Goal: Task Accomplishment & Management: Use online tool/utility

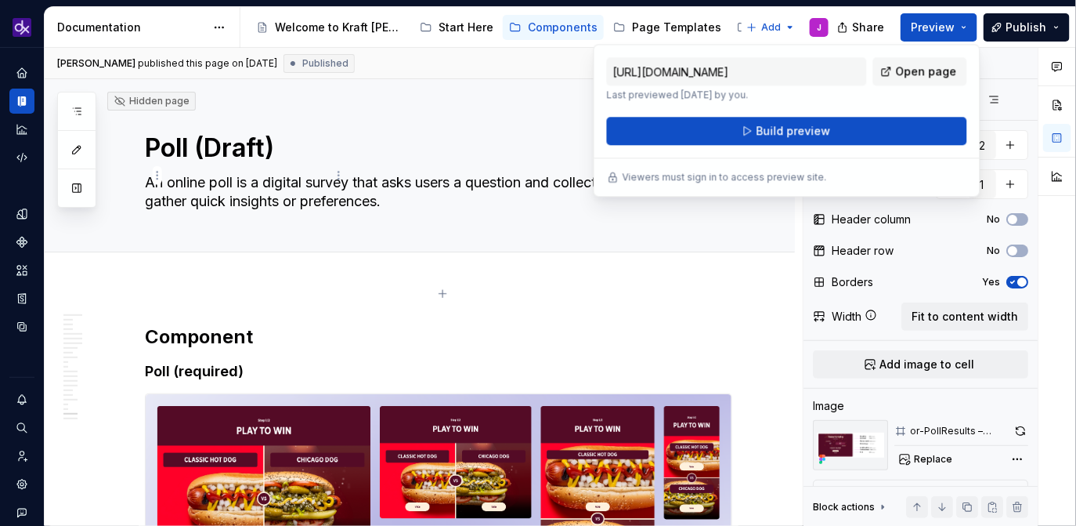
scroll to position [6223, 0]
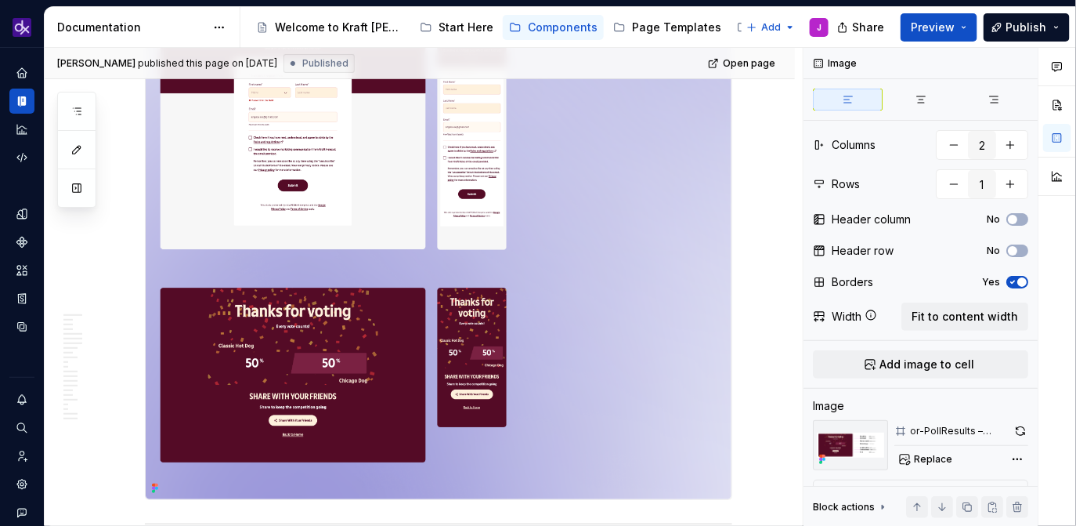
scroll to position [2098, 0]
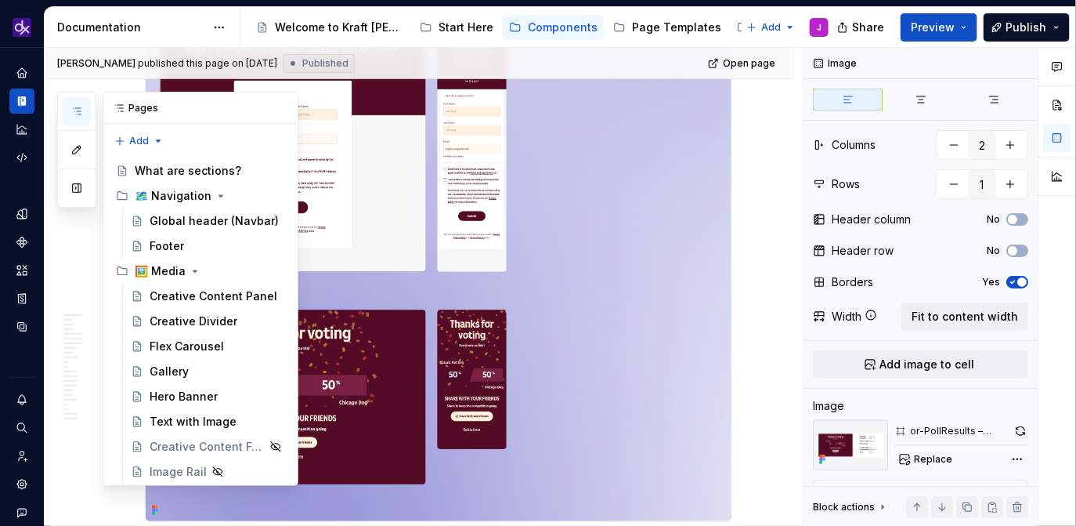
click at [81, 112] on icon "button" at bounding box center [76, 111] width 13 height 13
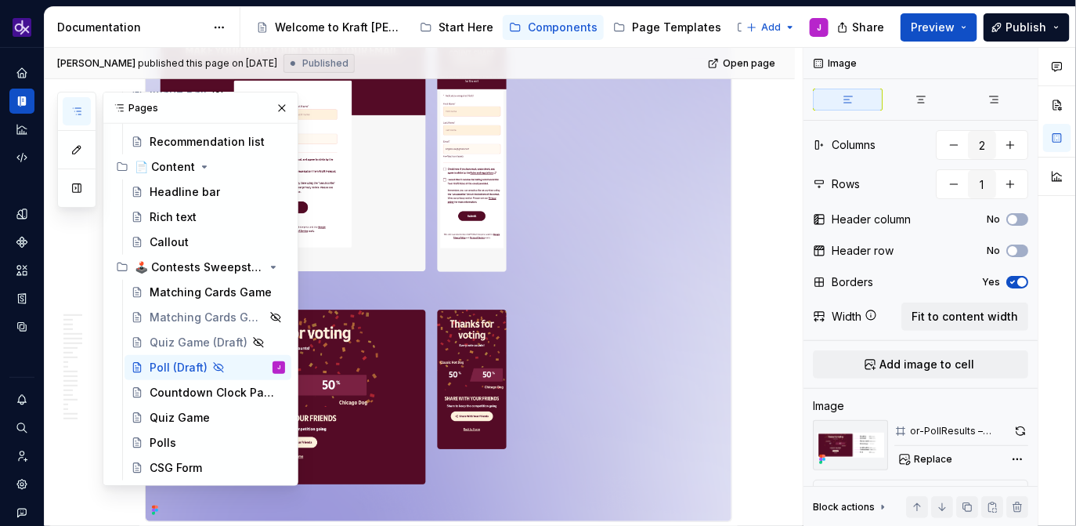
scroll to position [381, 0]
click at [211, 321] on div "Matching Cards Game (Draft)" at bounding box center [185, 317] width 71 height 16
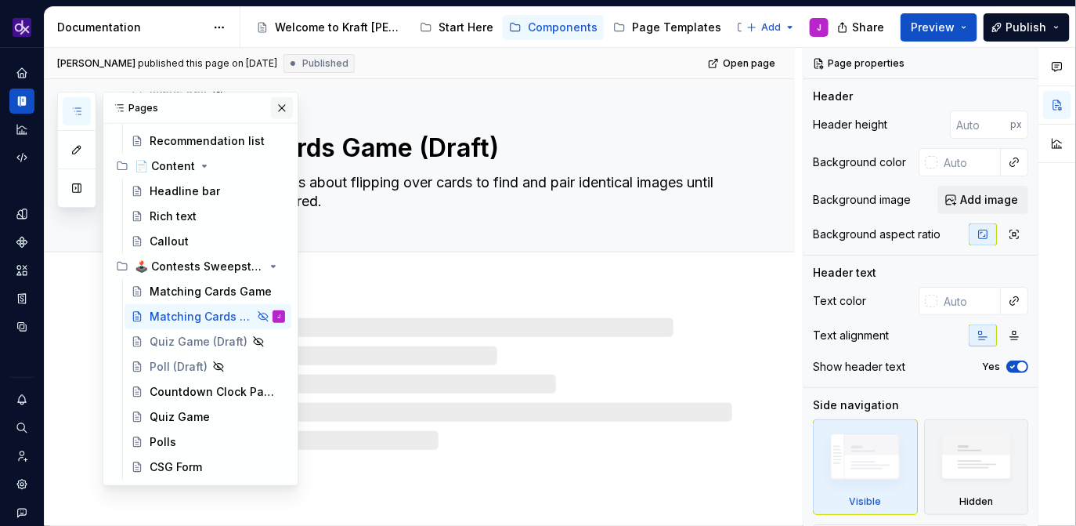
click at [283, 105] on button "button" at bounding box center [282, 108] width 22 height 22
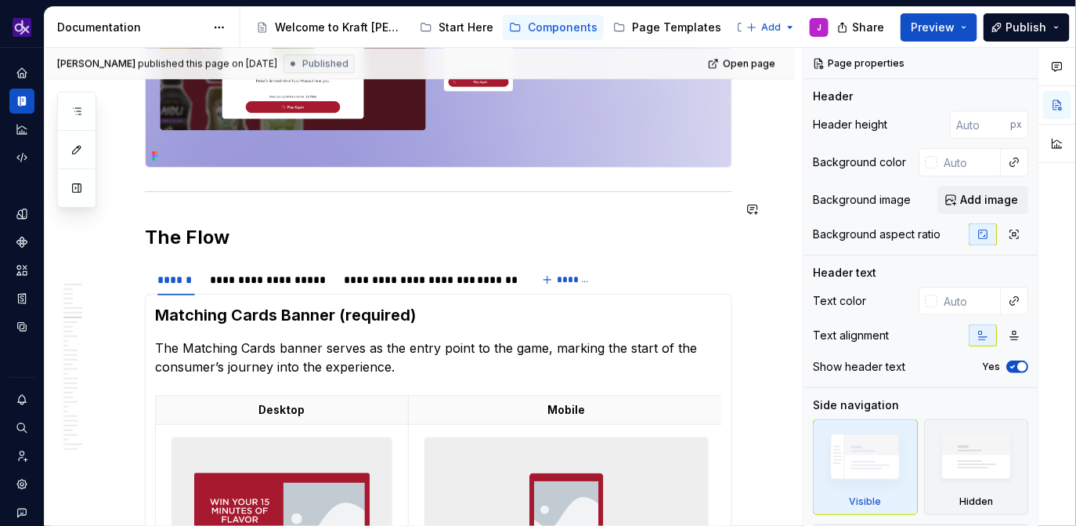
scroll to position [3113, 0]
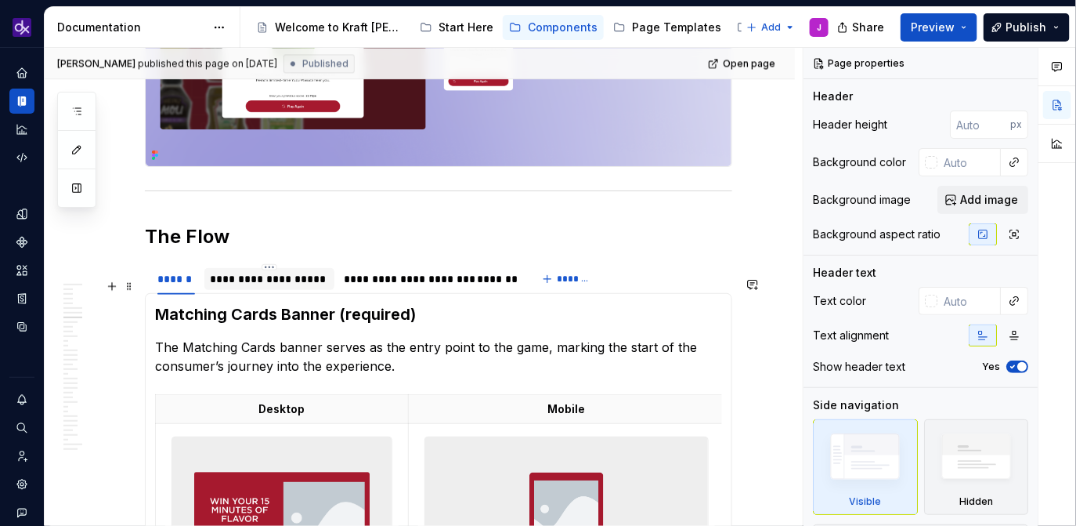
click at [314, 287] on div "**********" at bounding box center [270, 279] width 118 height 16
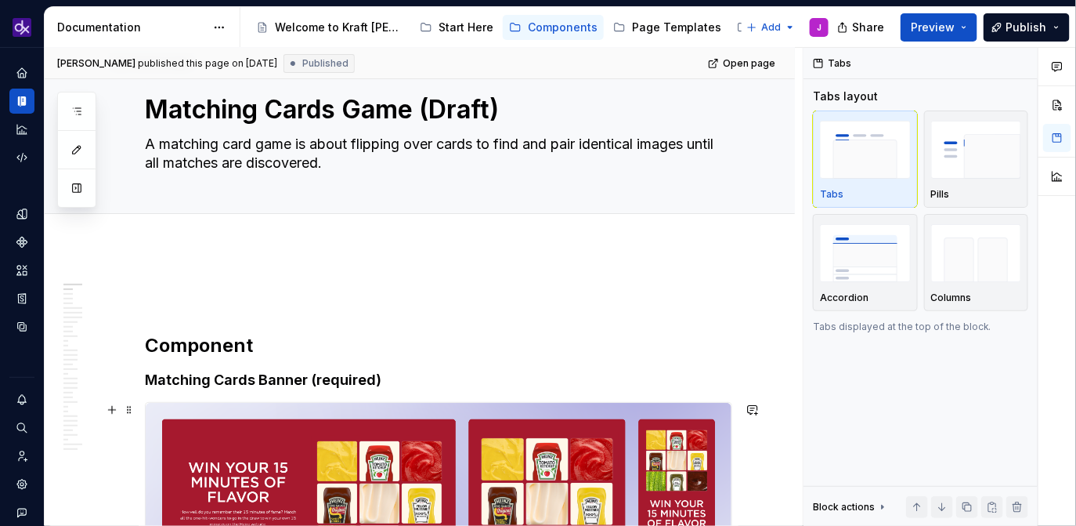
scroll to position [30, 0]
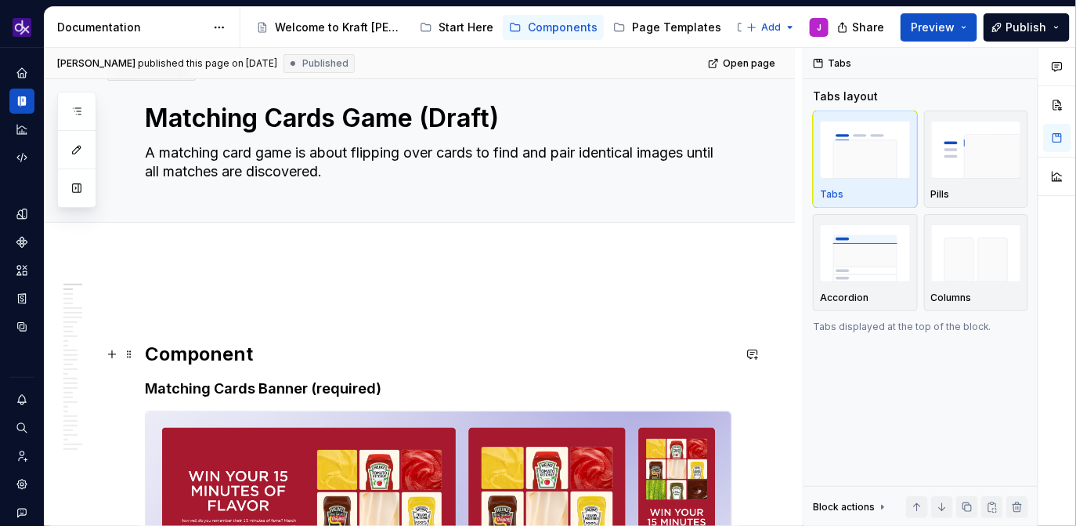
click at [146, 352] on h2 "Component" at bounding box center [438, 354] width 587 height 25
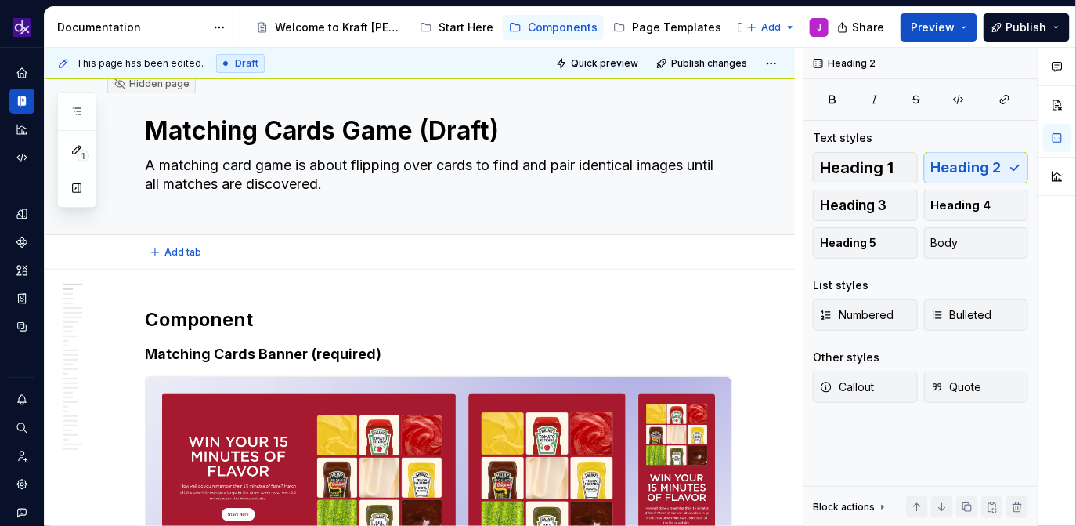
scroll to position [10, 0]
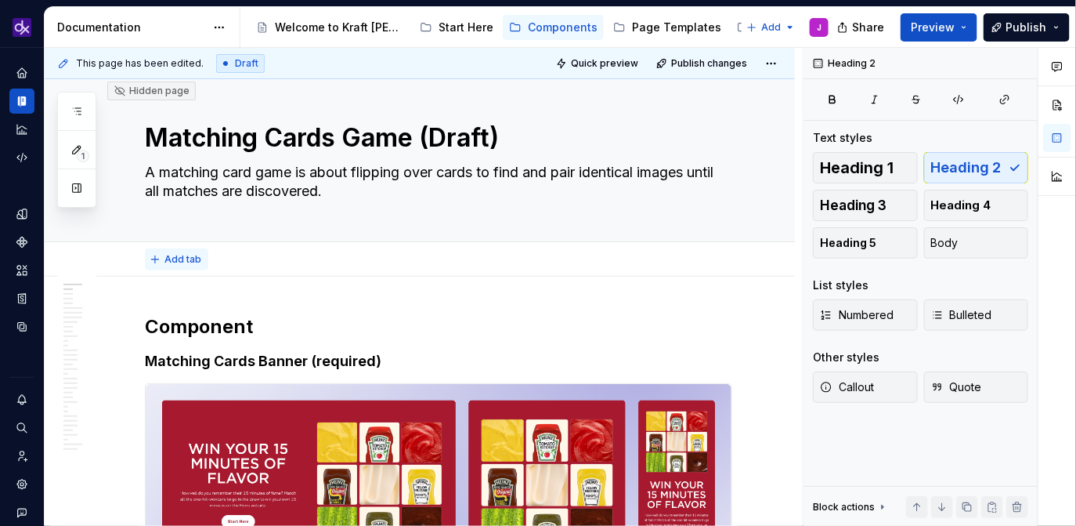
click at [180, 259] on span "Add tab" at bounding box center [182, 259] width 37 height 13
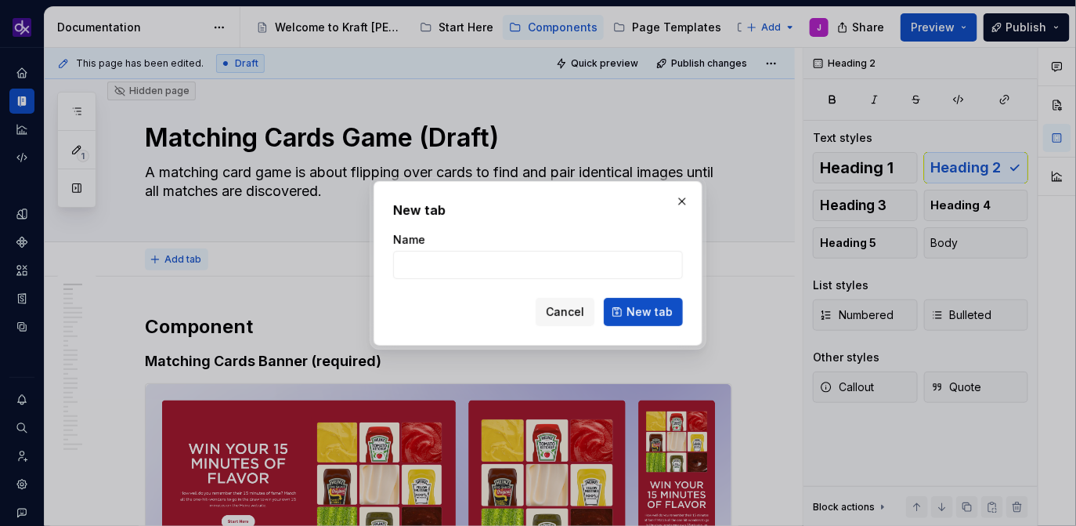
type textarea "*"
type input "Overview"
click button "New tab" at bounding box center [643, 312] width 79 height 28
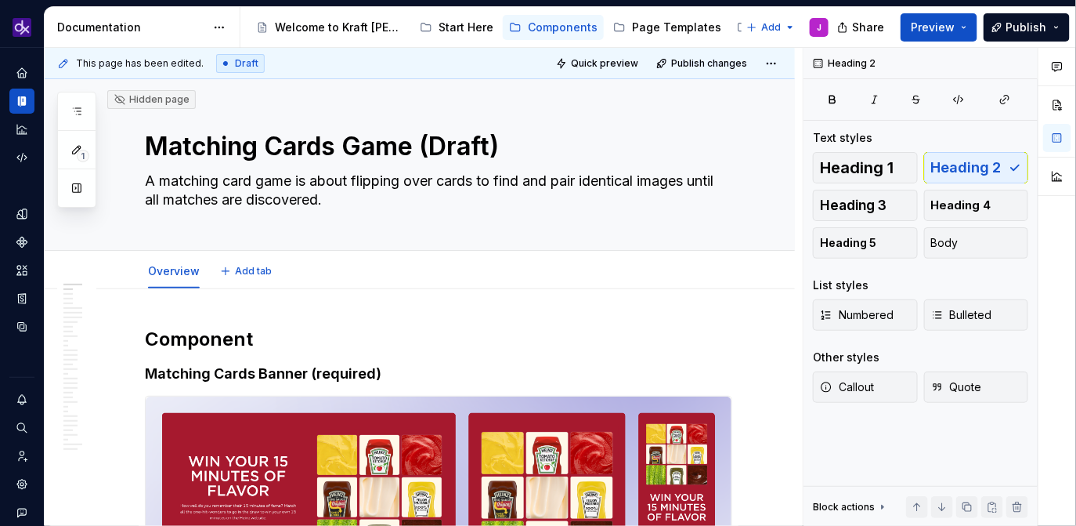
scroll to position [0, 0]
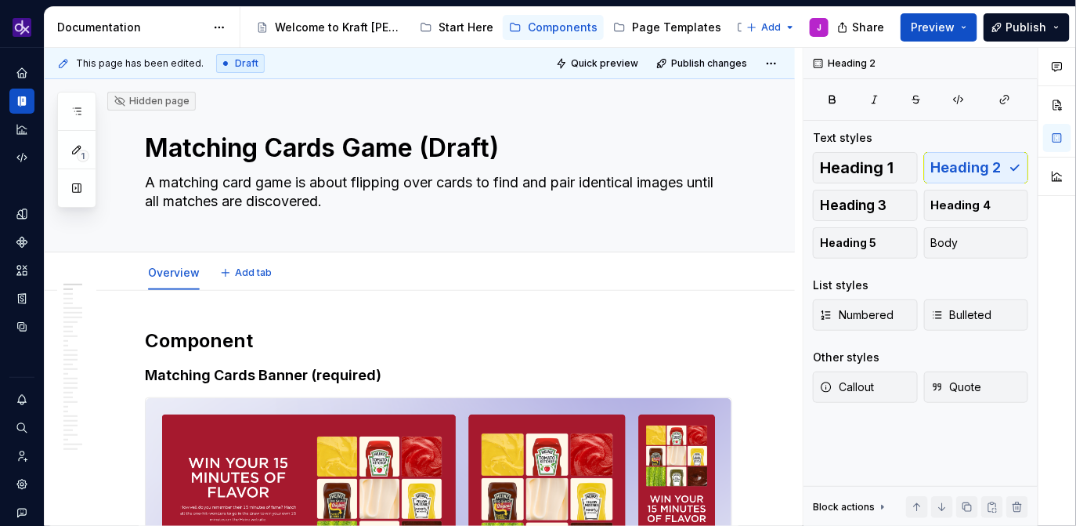
type textarea "*"
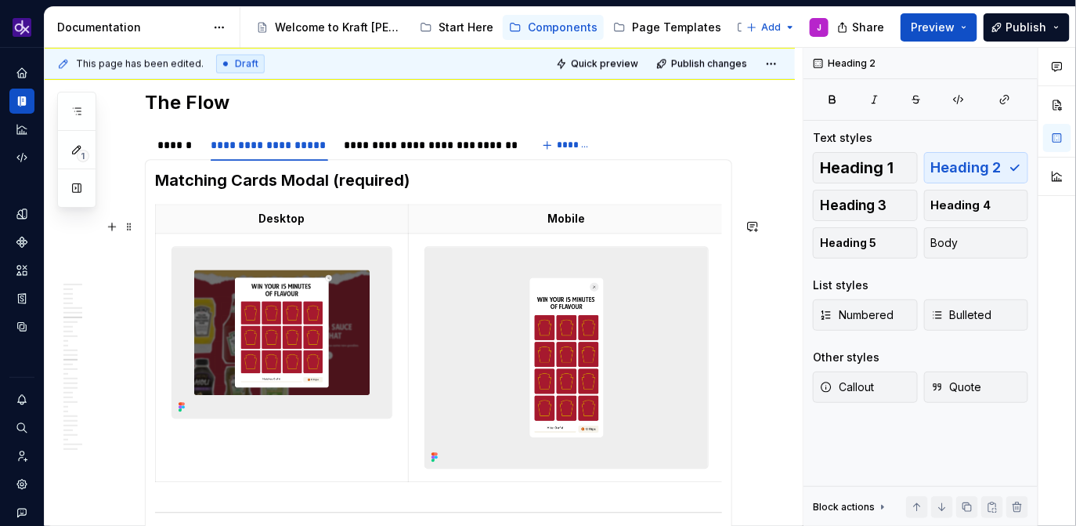
scroll to position [3175, 0]
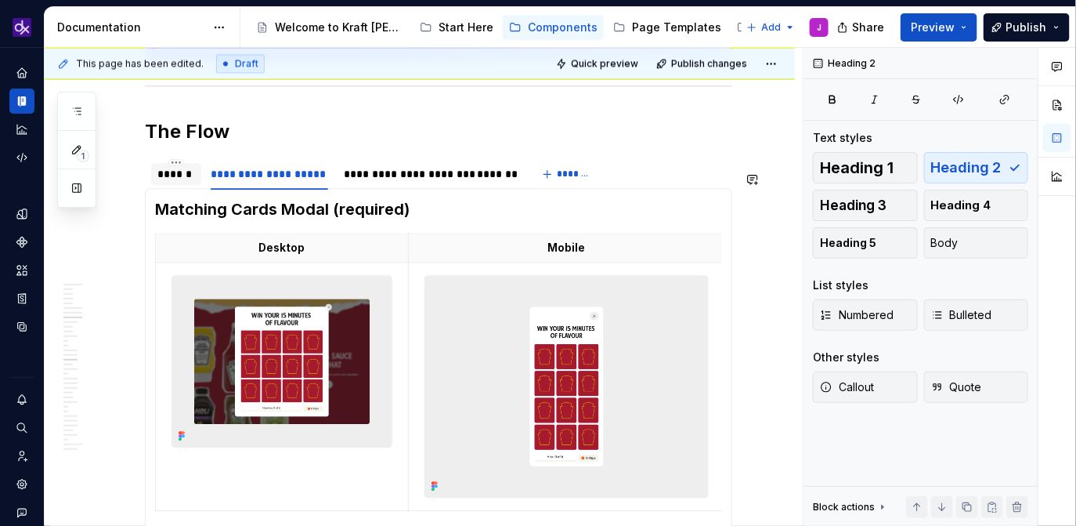
click at [179, 182] on div "******" at bounding box center [176, 174] width 38 height 16
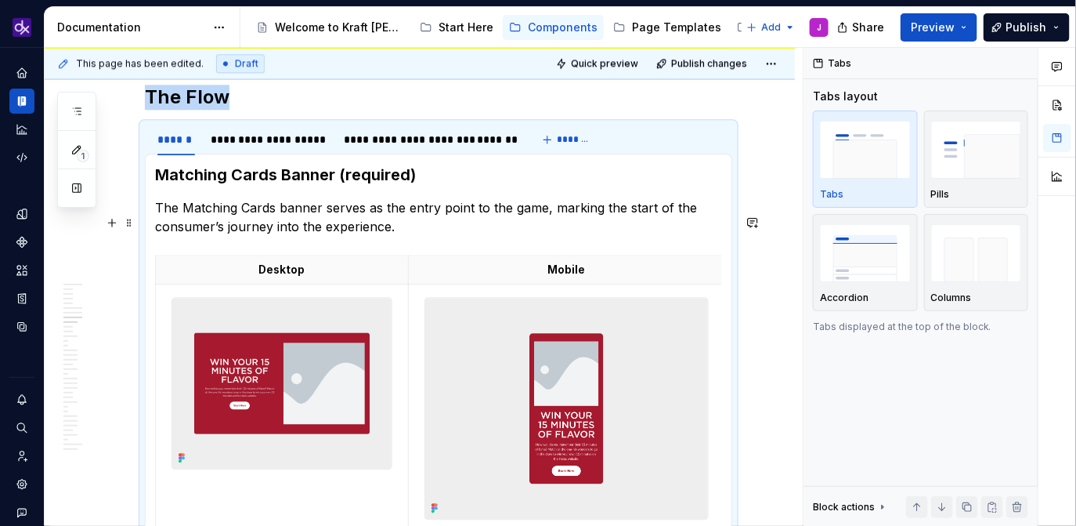
scroll to position [3204, 0]
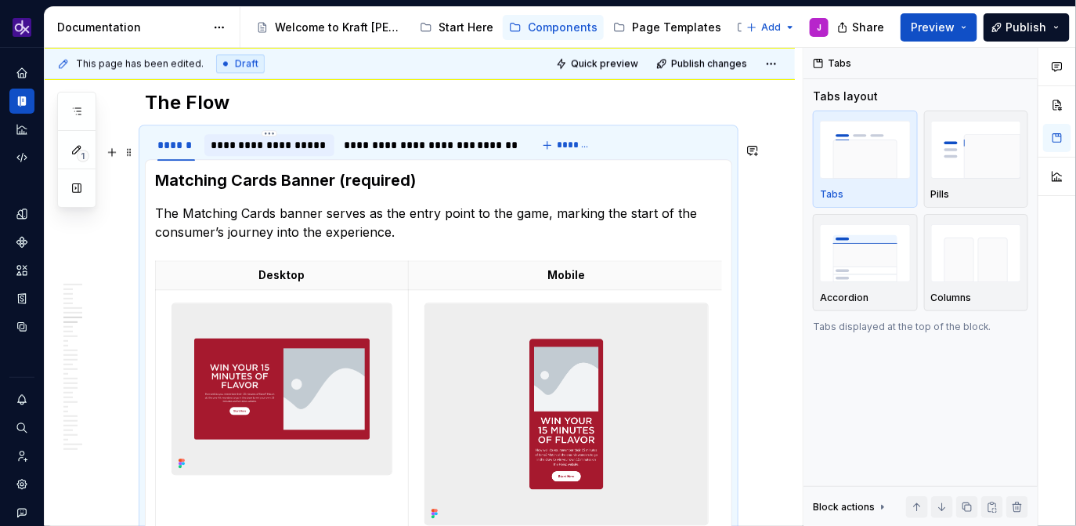
click at [249, 153] on div "**********" at bounding box center [270, 145] width 118 height 16
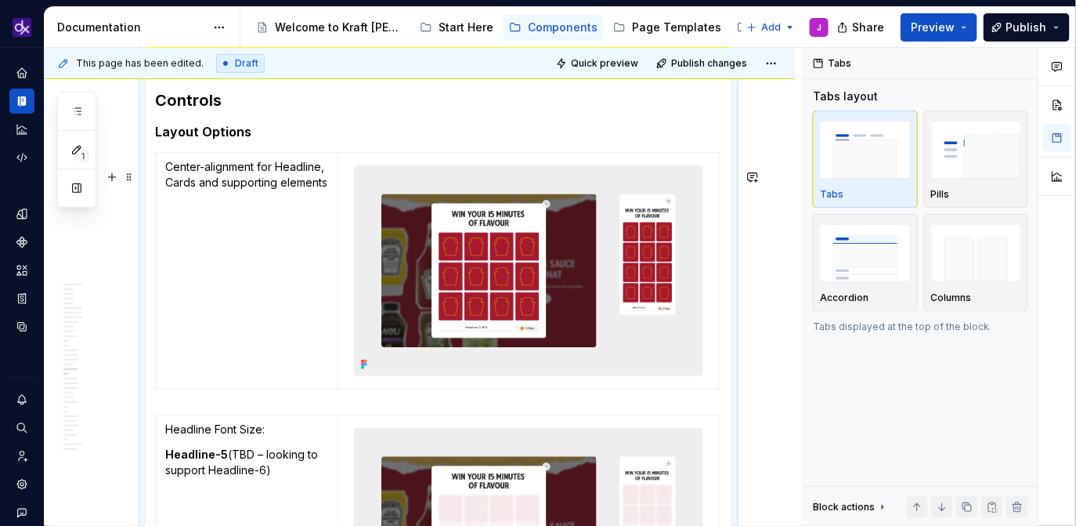
scroll to position [4257, 0]
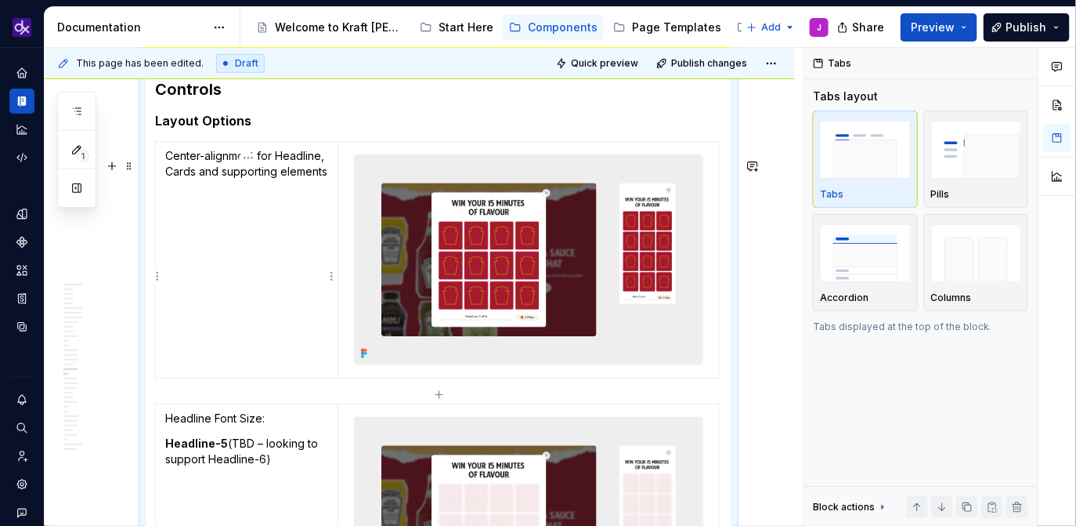
click at [255, 175] on p "Center-alignment for Headline, Cards and supporting elements" at bounding box center [246, 163] width 163 height 31
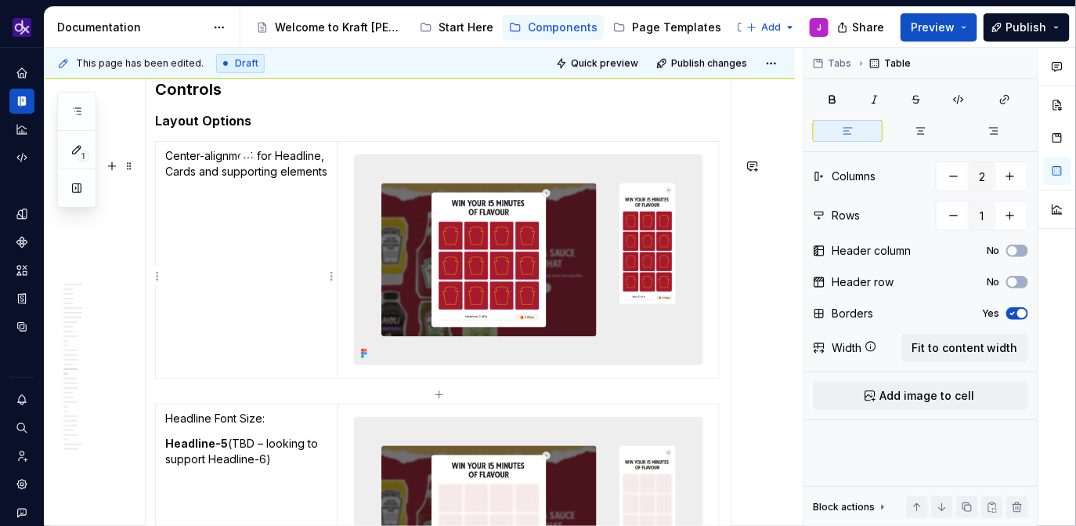
click at [257, 174] on p "Center-alignment for Headline, Cards and supporting elements" at bounding box center [246, 163] width 163 height 31
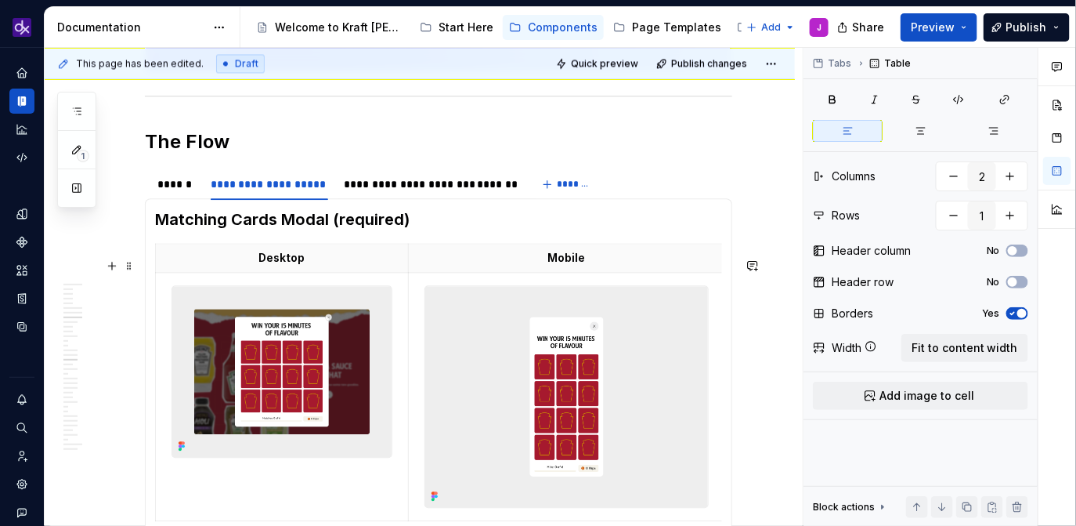
scroll to position [3160, 0]
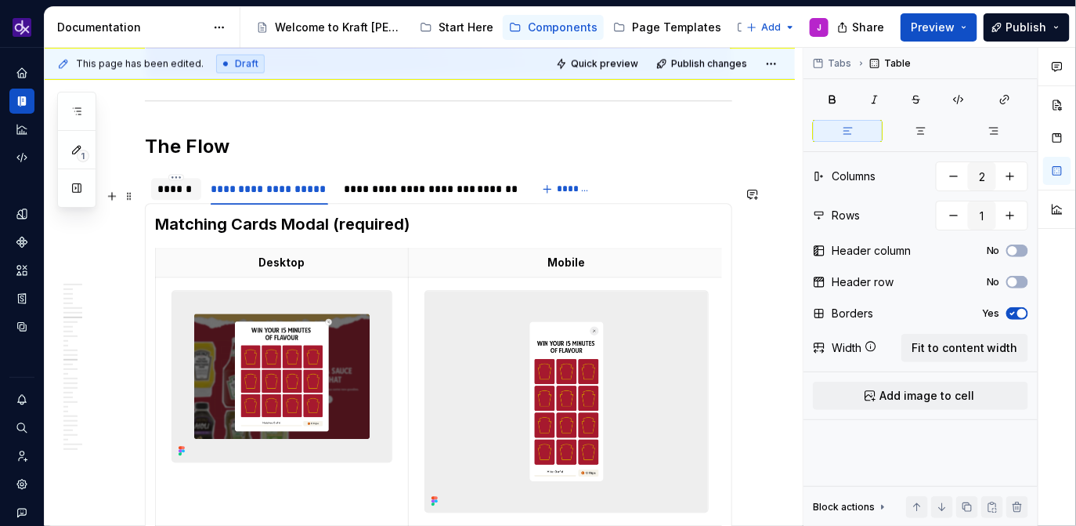
click at [186, 197] on div "******" at bounding box center [176, 189] width 38 height 16
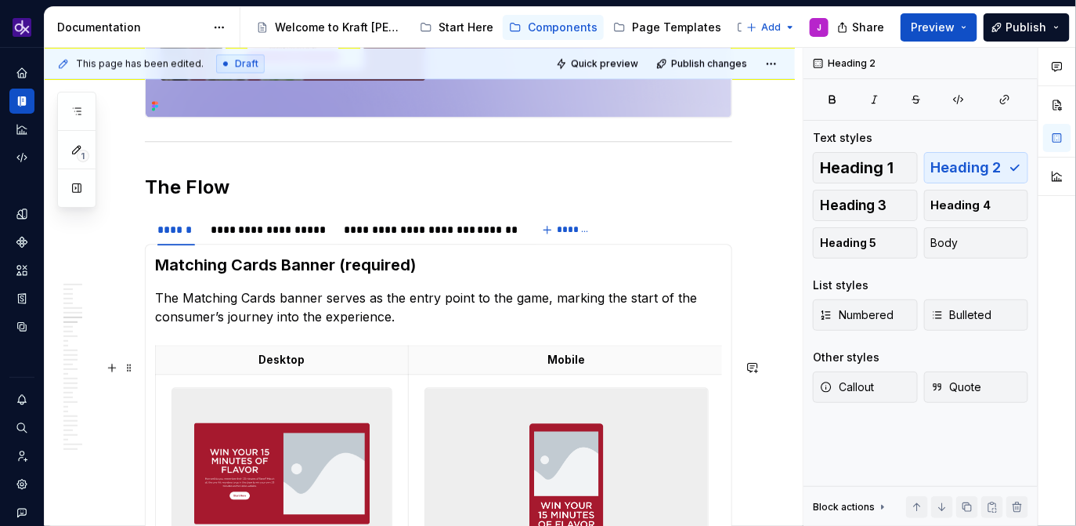
scroll to position [3125, 0]
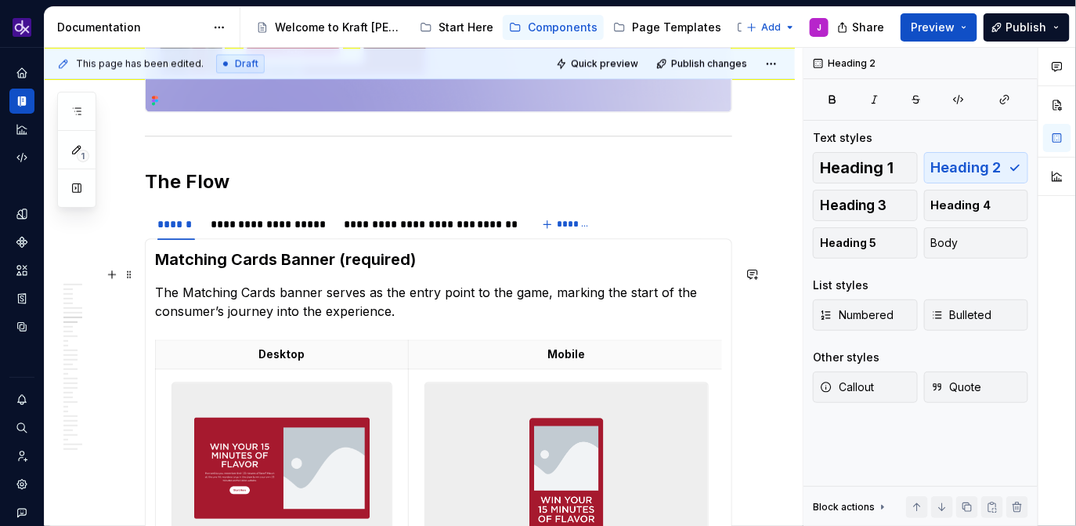
click at [266, 270] on h3 "Matching Cards Banner (required)" at bounding box center [438, 259] width 567 height 22
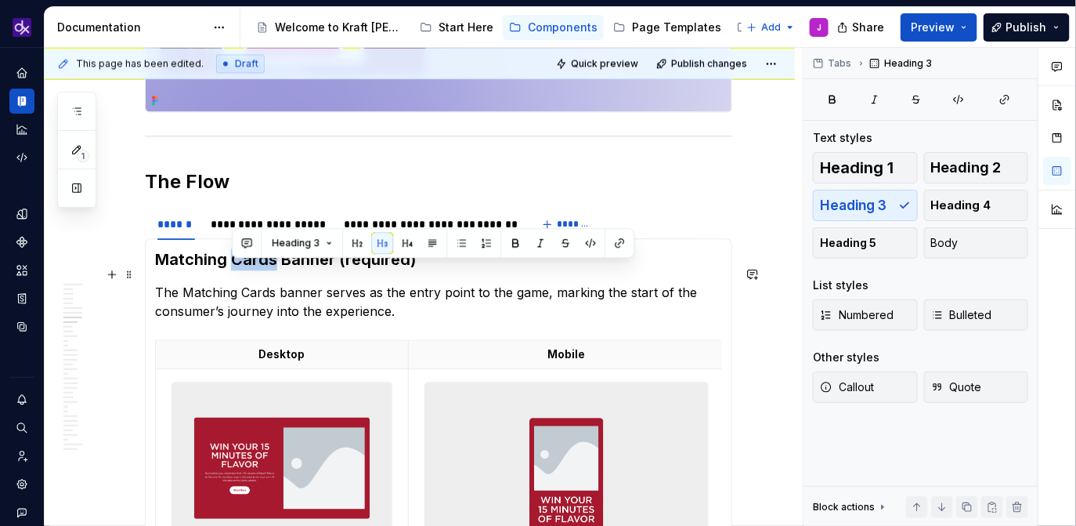
click at [266, 270] on h3 "Matching Cards Banner (required)" at bounding box center [438, 259] width 567 height 22
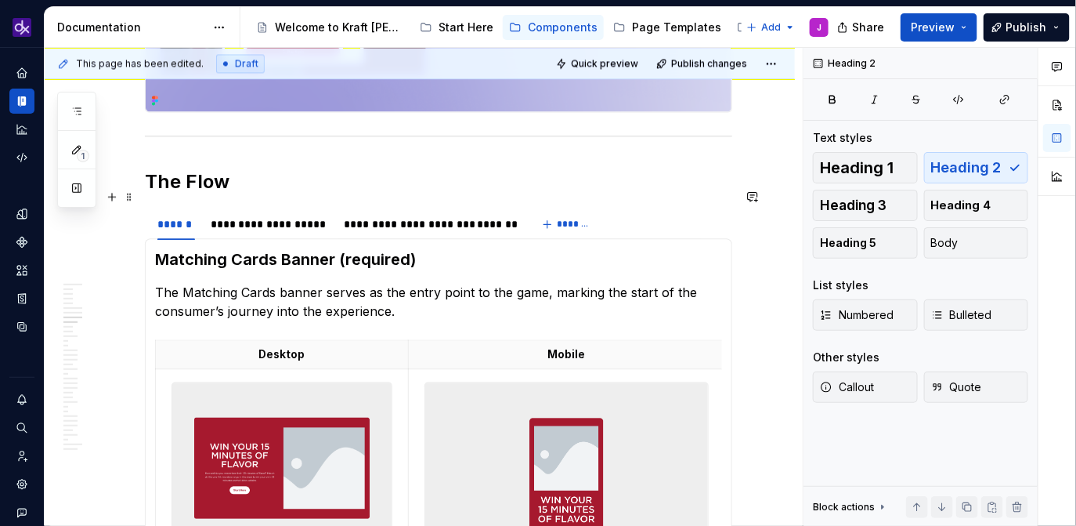
click at [291, 194] on h2 "The Flow" at bounding box center [438, 181] width 587 height 25
click at [191, 270] on h3 "Matching Cards Banner (required)" at bounding box center [438, 259] width 567 height 22
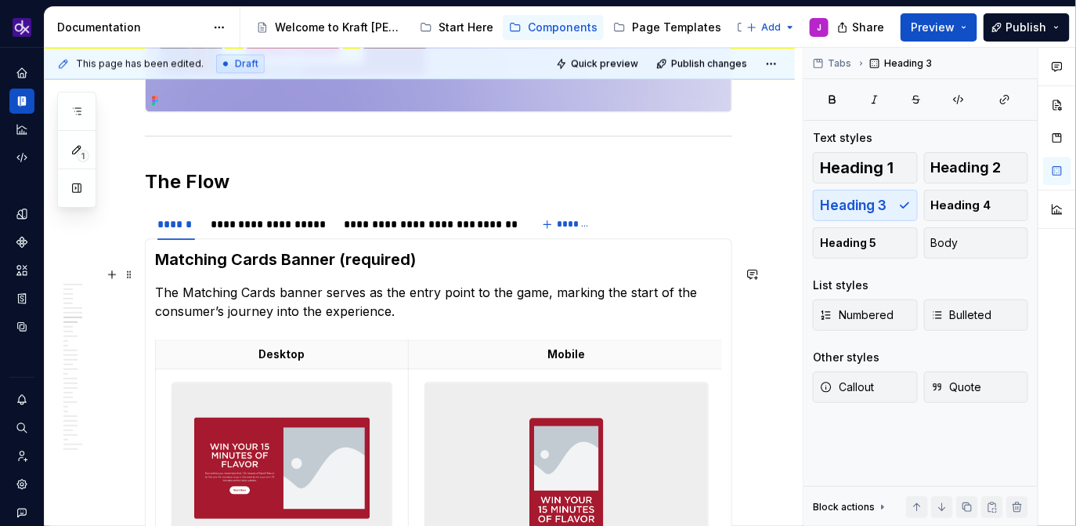
click at [191, 270] on h3 "Matching Cards Banner (required)" at bounding box center [438, 259] width 567 height 22
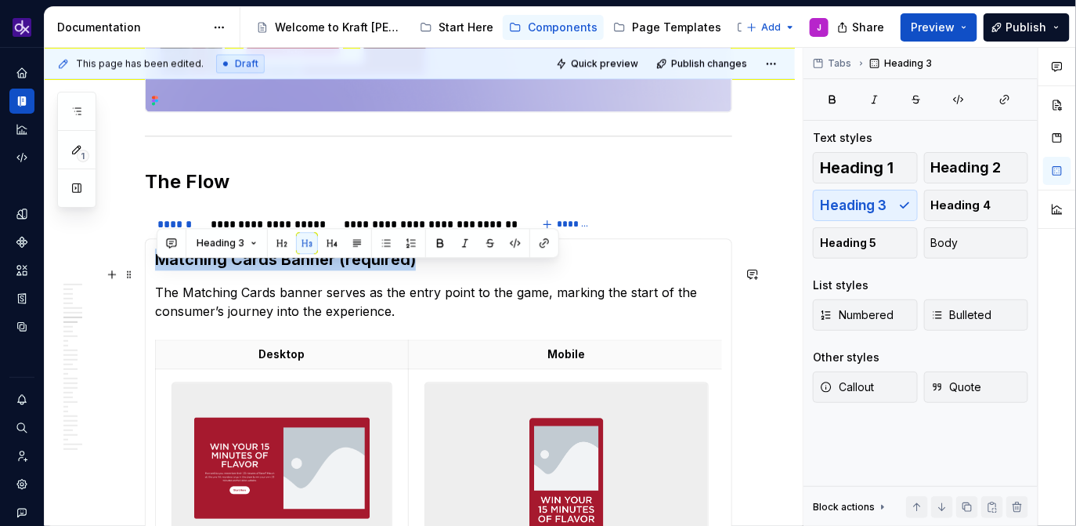
click at [257, 270] on h3 "Matching Cards Banner (required)" at bounding box center [438, 259] width 567 height 22
drag, startPoint x: 162, startPoint y: 269, endPoint x: 335, endPoint y: 276, distance: 173.3
click at [335, 270] on h3 "Matching Cards Banner (required)" at bounding box center [438, 259] width 567 height 22
copy h3 "Matching Cards Banner"
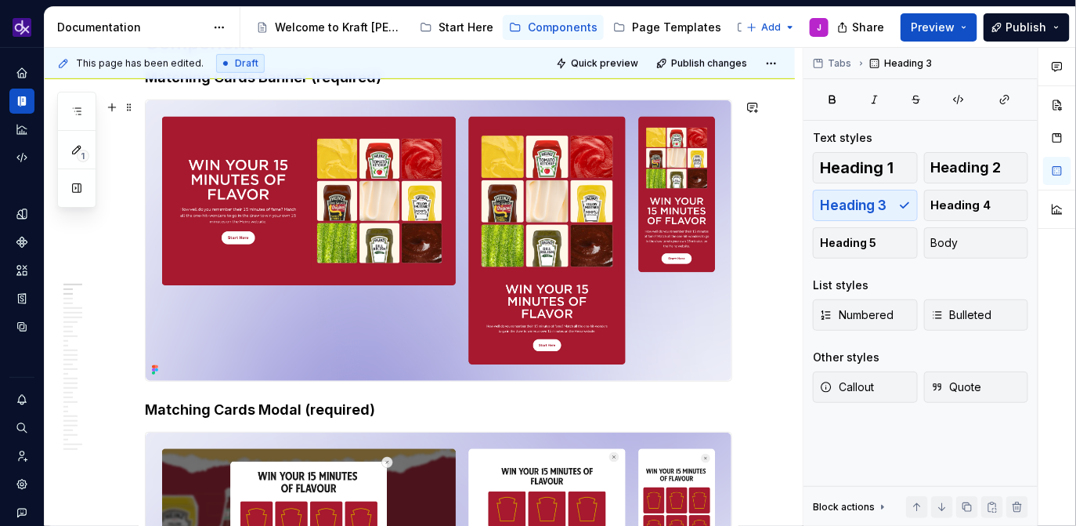
scroll to position [0, 0]
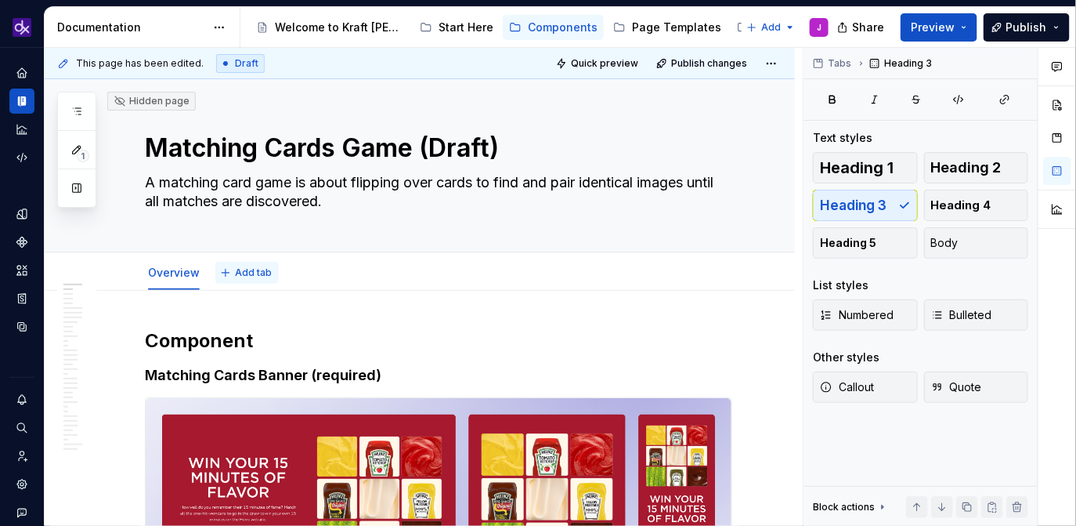
click at [243, 278] on button "Add tab" at bounding box center [246, 273] width 63 height 22
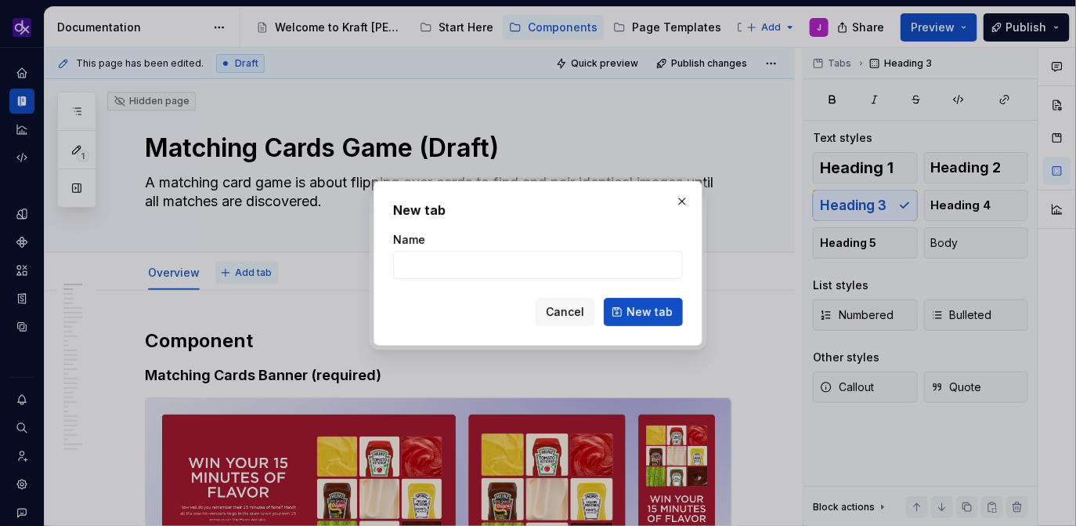
type textarea "*"
type input "Matching Cards Banner (required)"
click at [646, 314] on span "New tab" at bounding box center [650, 312] width 46 height 16
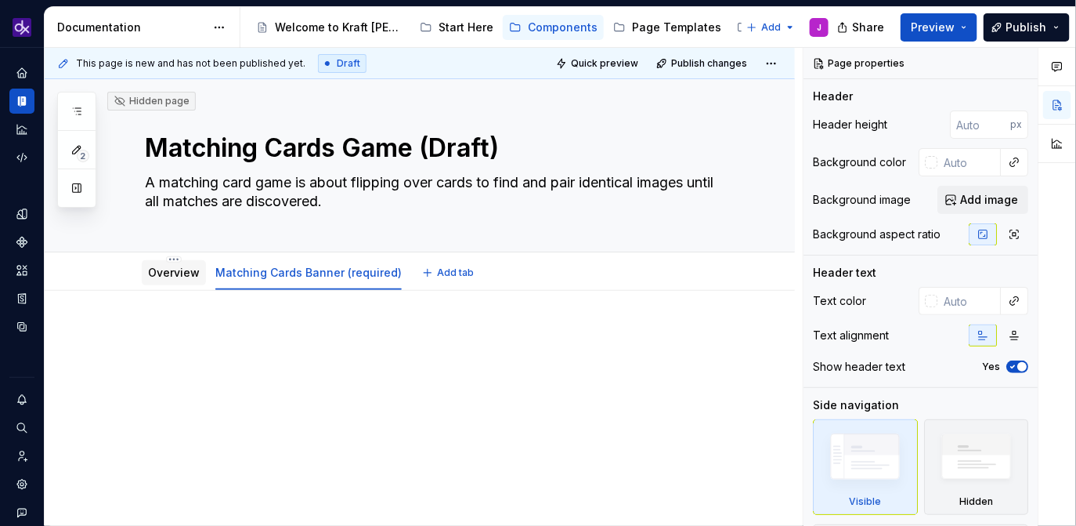
click at [175, 274] on link "Overview" at bounding box center [174, 272] width 52 height 13
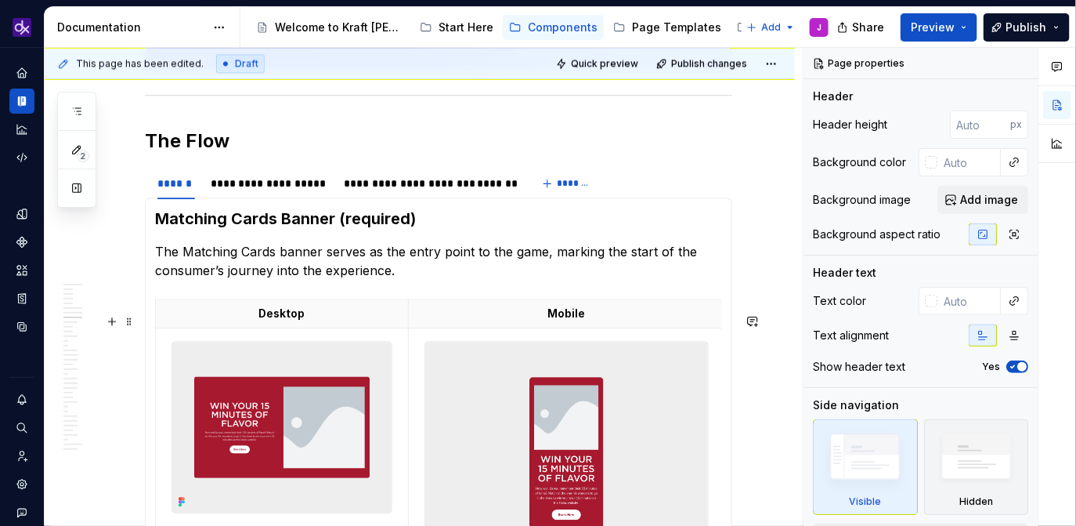
scroll to position [3149, 0]
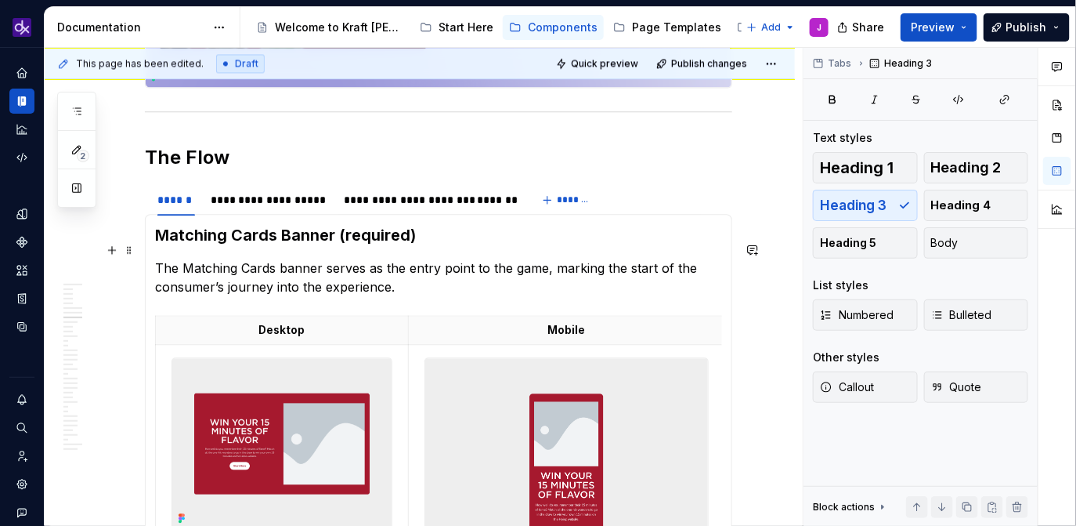
click at [160, 246] on h3 "Matching Cards Banner (required)" at bounding box center [438, 235] width 567 height 22
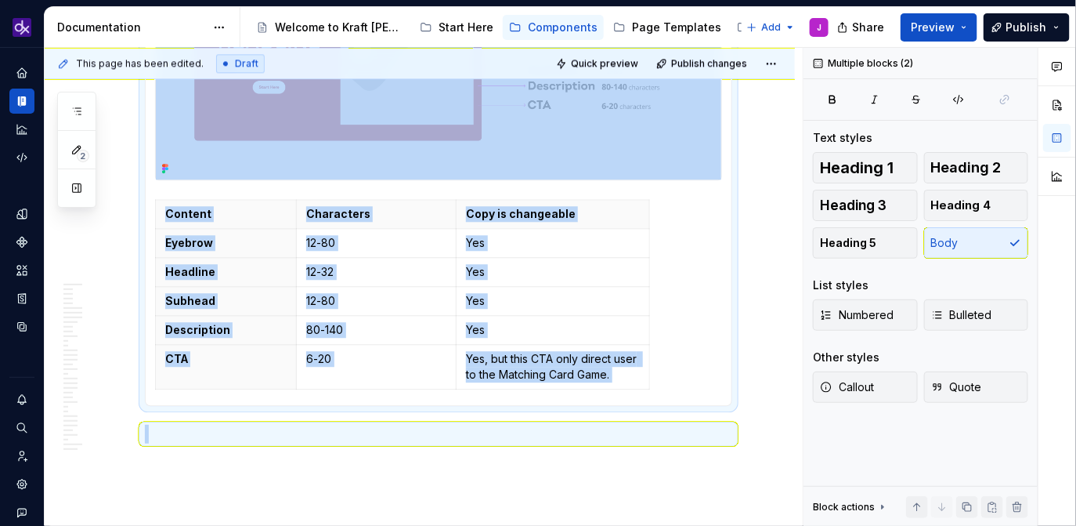
scroll to position [7297, 0]
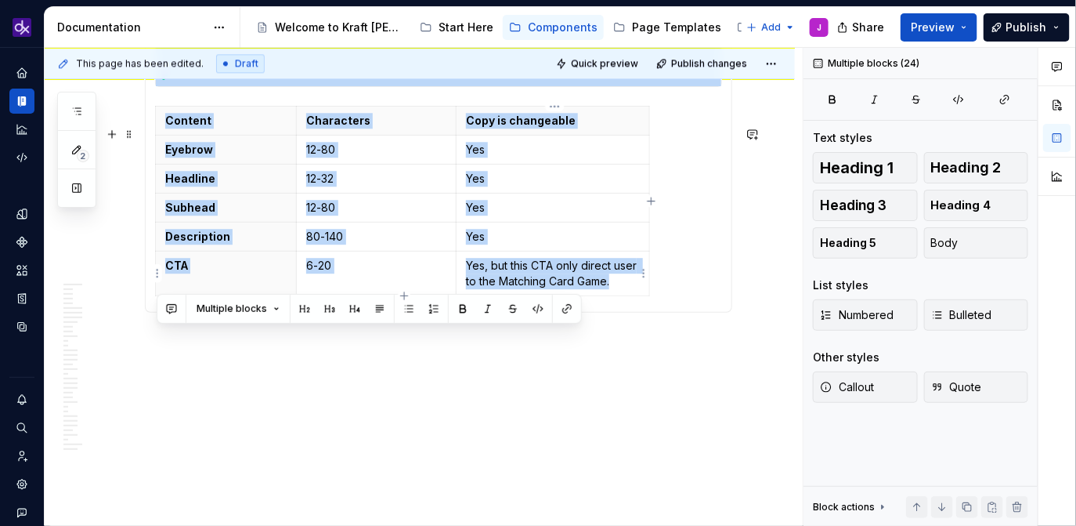
drag, startPoint x: 160, startPoint y: 251, endPoint x: 637, endPoint y: 287, distance: 478.3
copy section-item-column "Matching Cards Banner (required) The Matching Cards banner serves as the entry …"
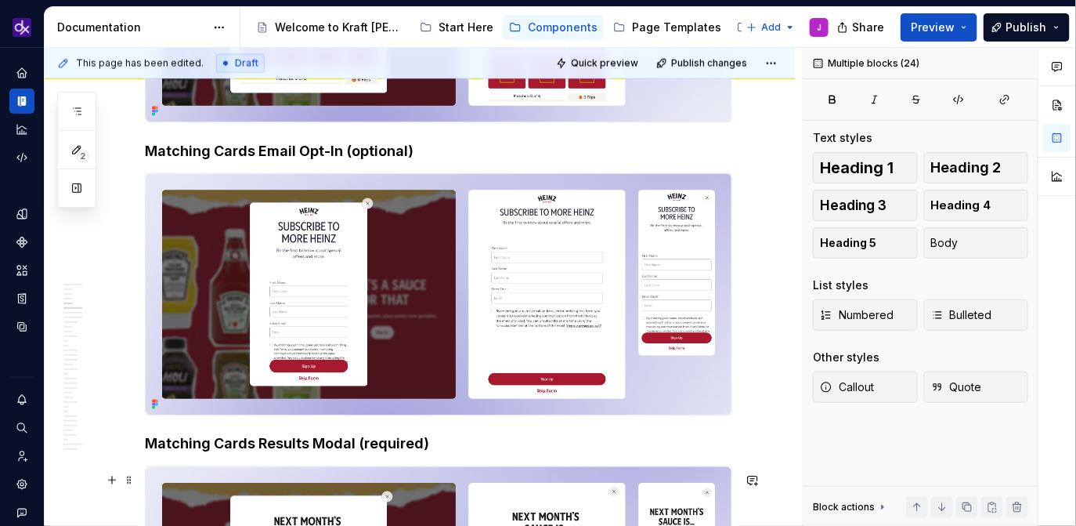
scroll to position [0, 0]
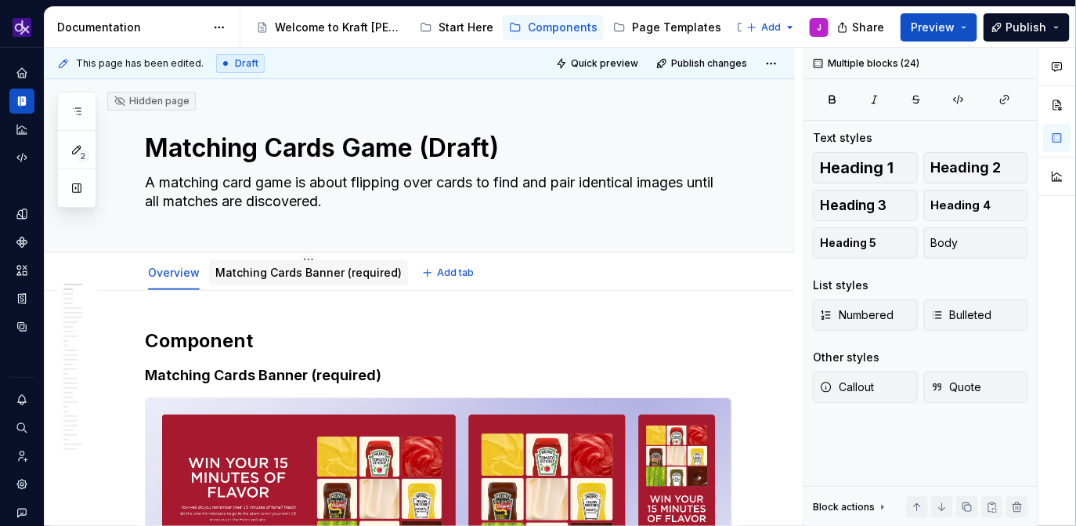
click at [267, 281] on div "Matching Cards Banner (required)" at bounding box center [308, 272] width 199 height 25
click at [301, 271] on link "Matching Cards Banner (required)" at bounding box center [308, 272] width 186 height 13
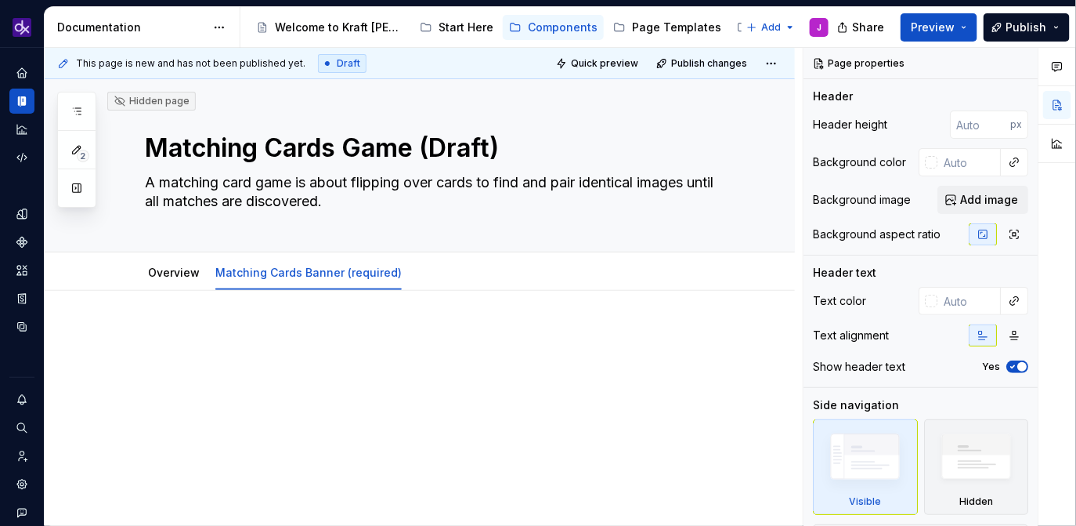
click at [305, 347] on div at bounding box center [438, 358] width 587 height 60
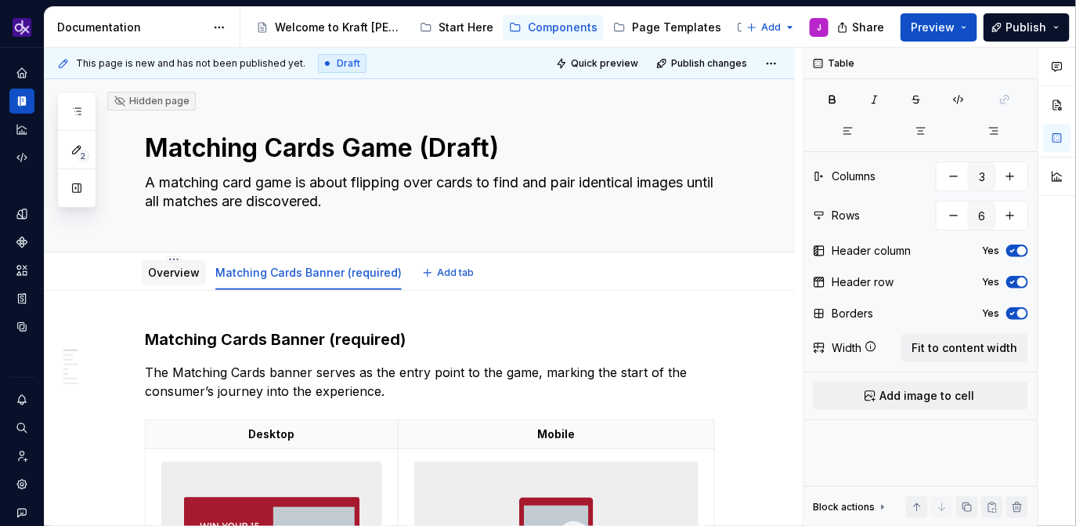
click at [190, 274] on link "Overview" at bounding box center [174, 272] width 52 height 13
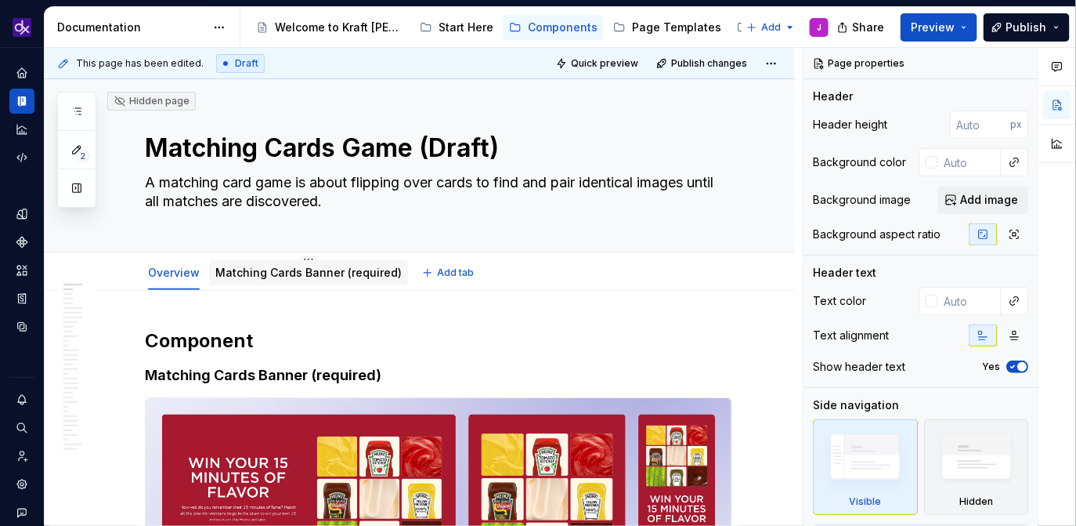
click at [283, 273] on link "Matching Cards Banner (required)" at bounding box center [308, 272] width 186 height 13
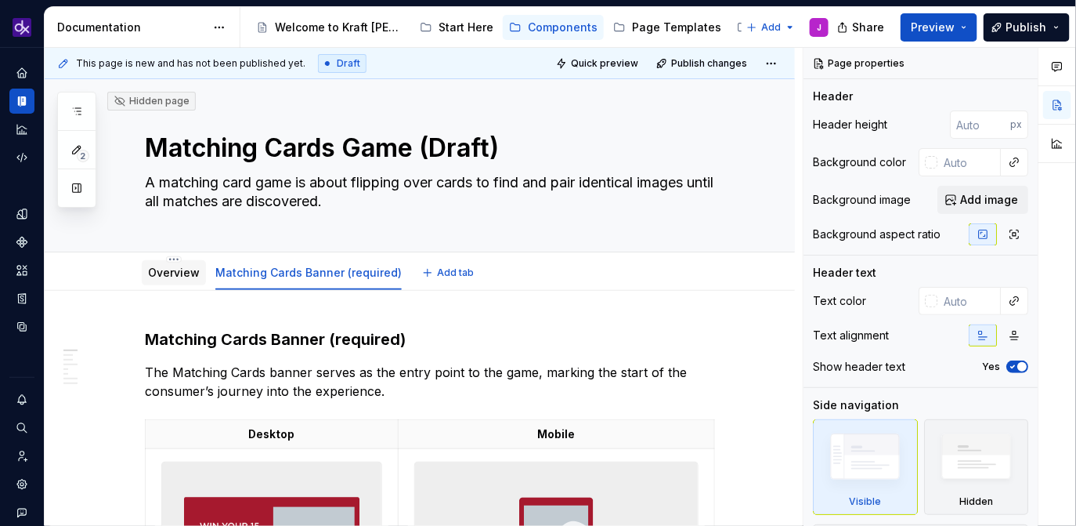
click at [187, 280] on div "Overview" at bounding box center [174, 273] width 52 height 16
click at [176, 277] on link "Overview" at bounding box center [174, 272] width 52 height 13
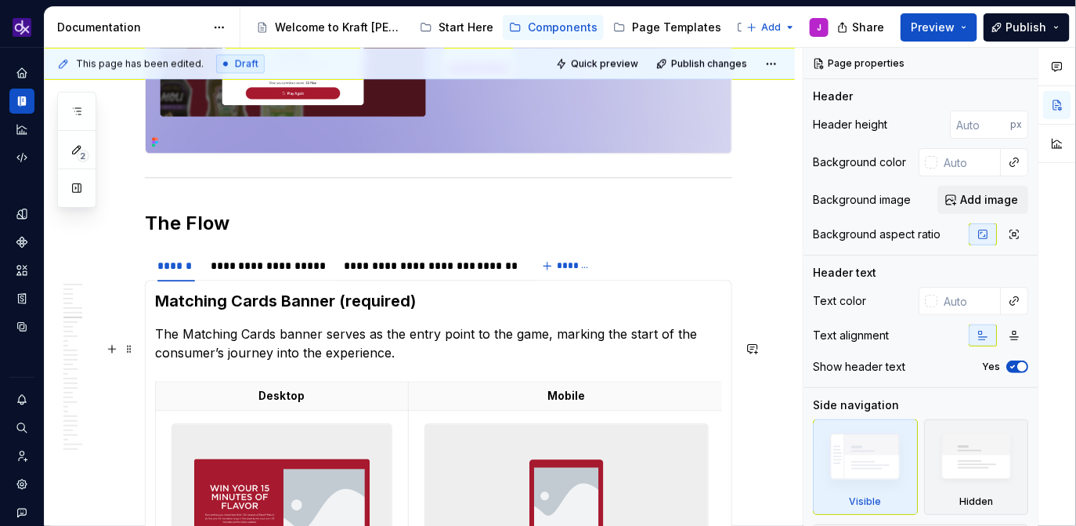
scroll to position [3066, 0]
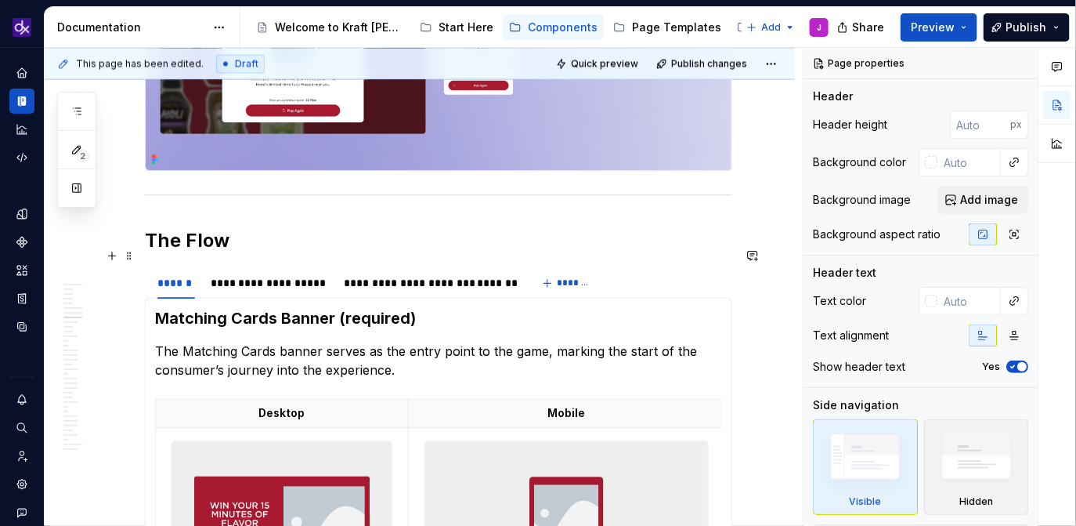
click at [334, 253] on h2 "The Flow" at bounding box center [438, 240] width 587 height 25
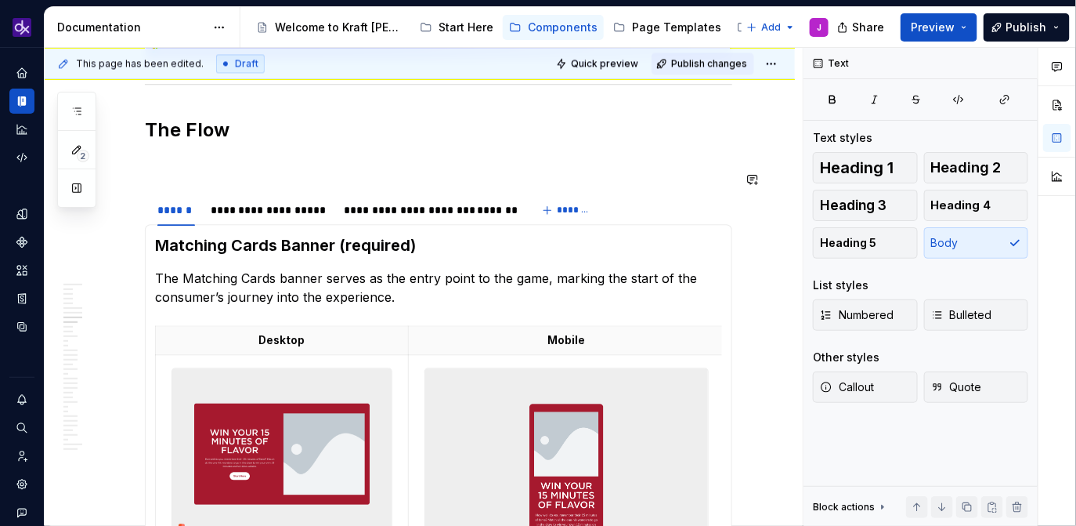
scroll to position [3160, 0]
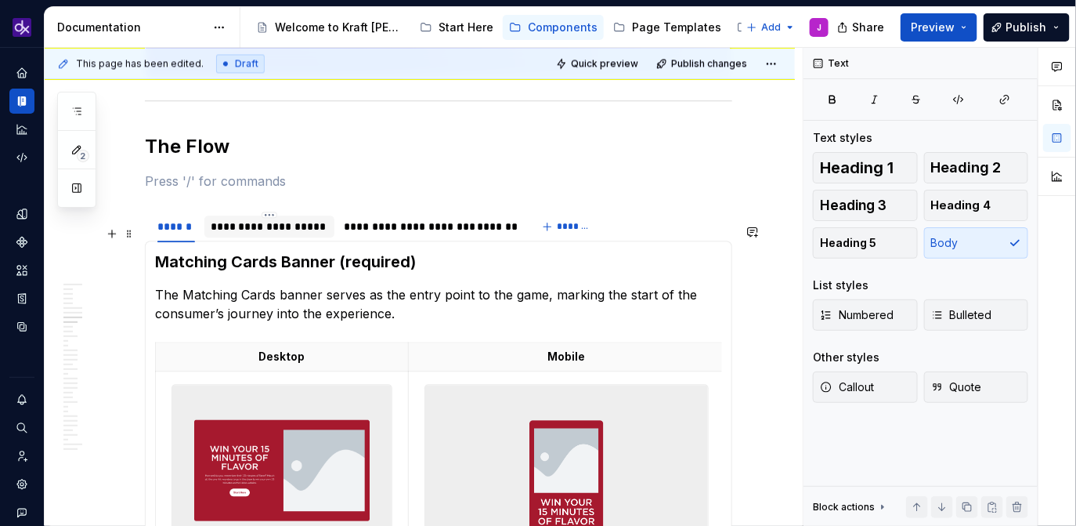
click at [287, 234] on div "**********" at bounding box center [270, 227] width 118 height 16
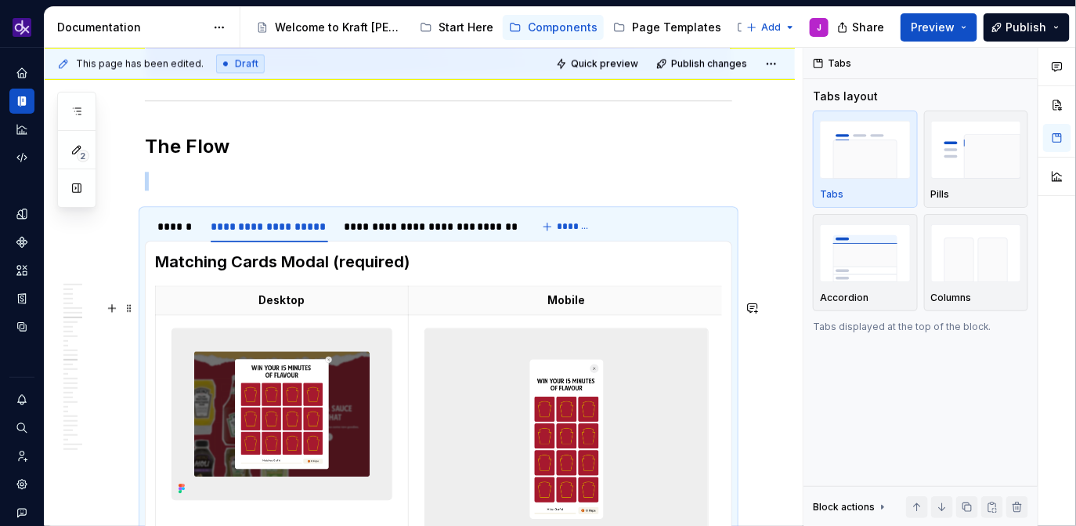
scroll to position [3213, 0]
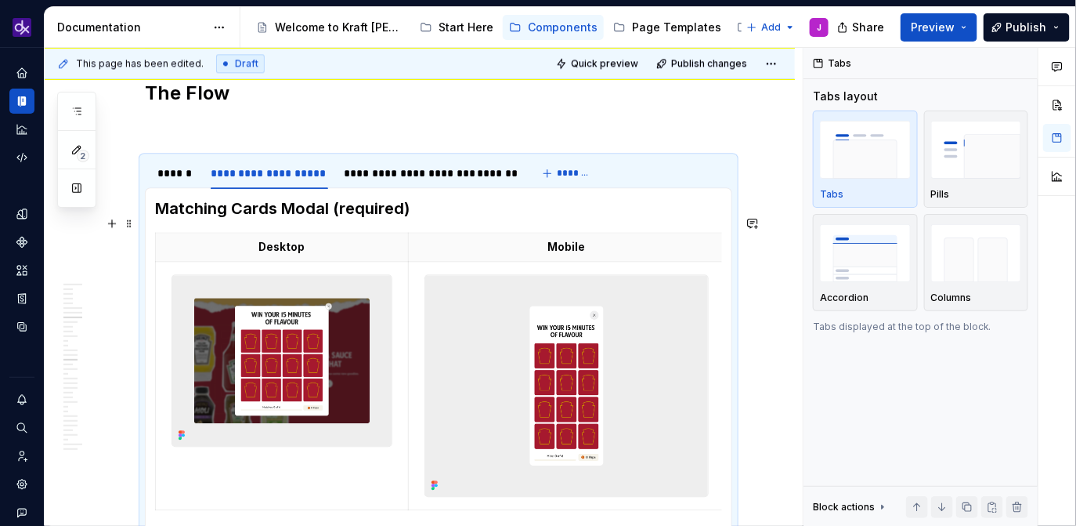
click at [327, 219] on h3 "Matching Cards Modal (required)" at bounding box center [438, 208] width 567 height 22
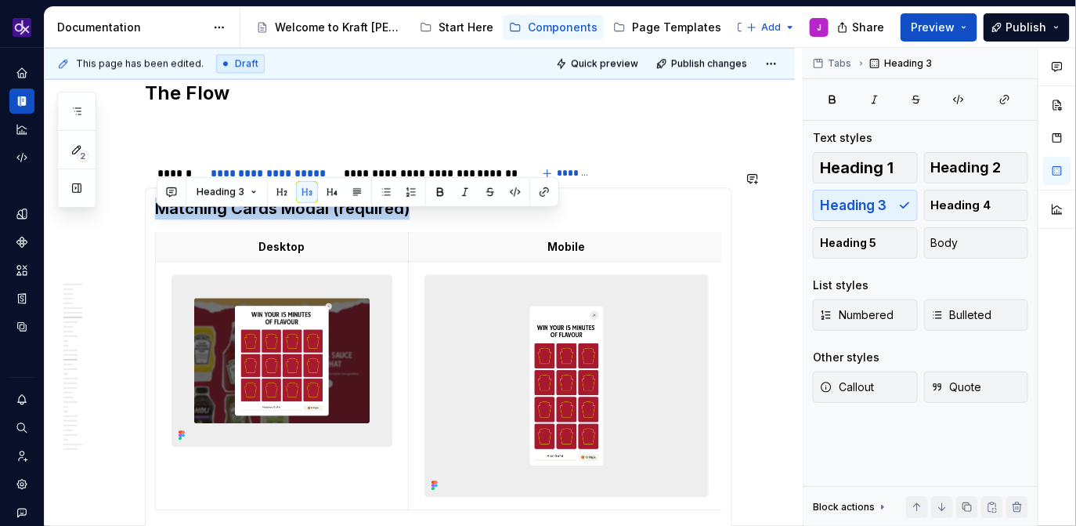
drag, startPoint x: 413, startPoint y: 226, endPoint x: 161, endPoint y: 208, distance: 252.9
copy h3 "Matching Cards Modal (required)"
click at [344, 212] on h3 "Matching Cards Modal (required)" at bounding box center [438, 208] width 567 height 22
drag, startPoint x: 328, startPoint y: 220, endPoint x: 164, endPoint y: 215, distance: 164.6
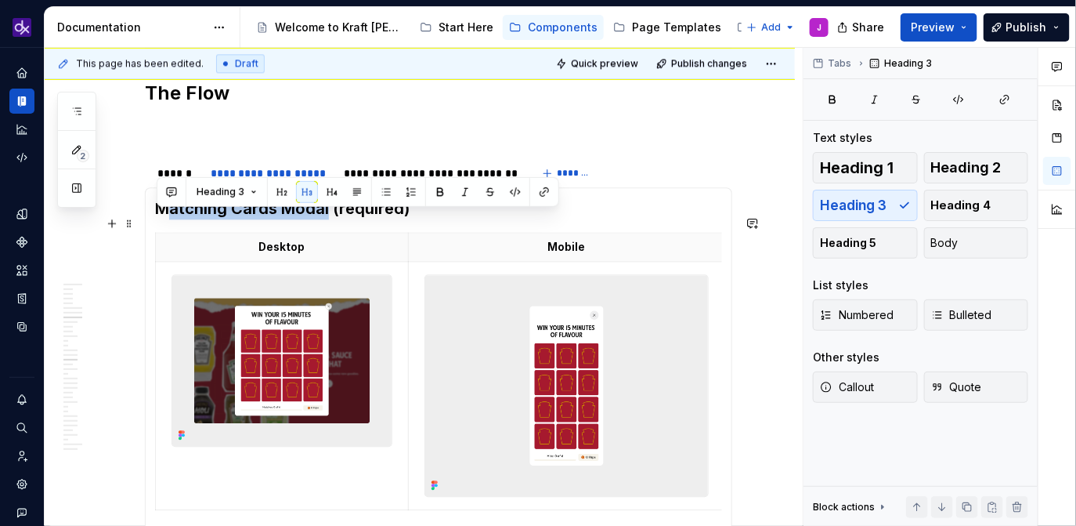
click at [164, 215] on h3 "Matching Cards Modal (required)" at bounding box center [438, 208] width 567 height 22
click at [269, 215] on h3 "Matching Cards Modal (required)" at bounding box center [438, 208] width 567 height 22
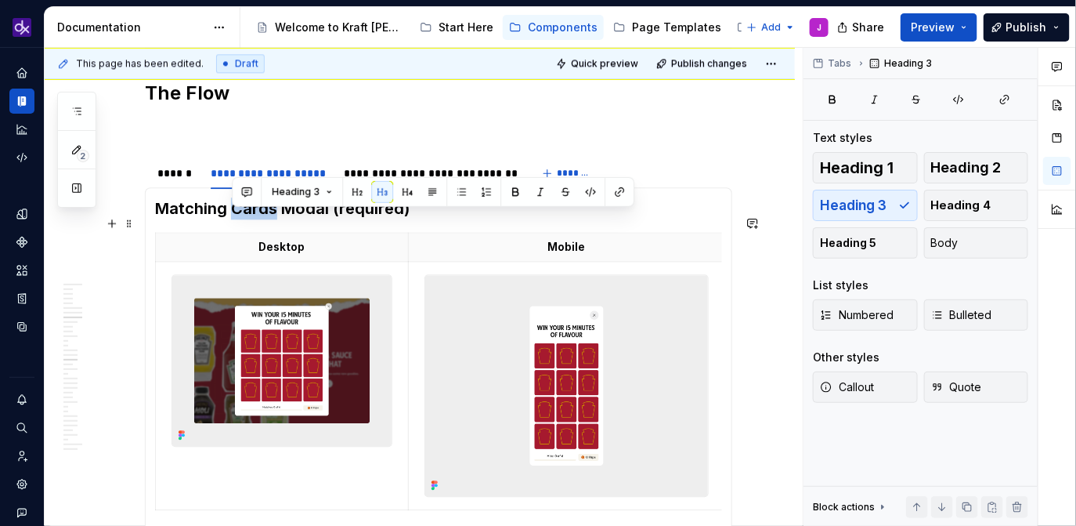
click at [269, 215] on h3 "Matching Cards Modal (required)" at bounding box center [438, 208] width 567 height 22
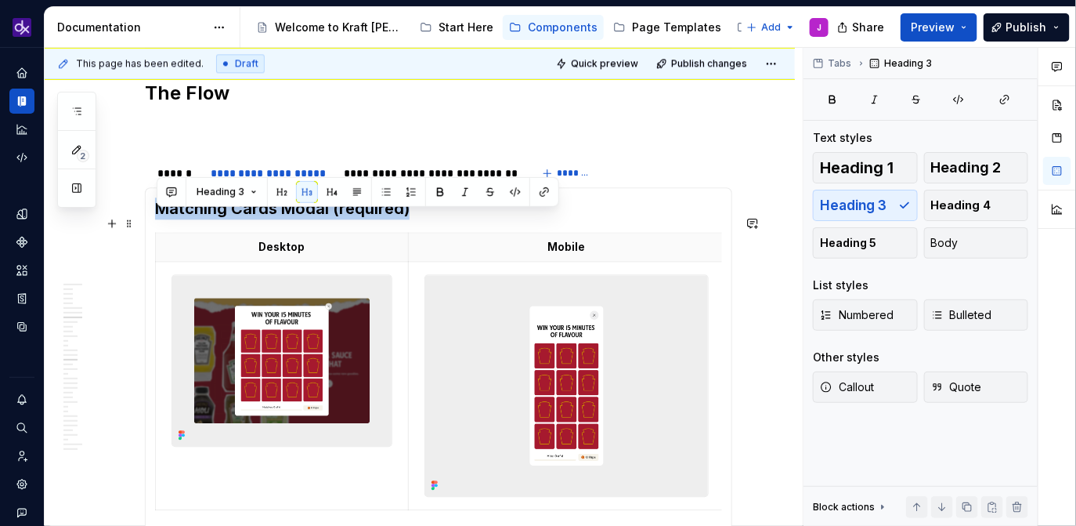
copy h3 "Matching Cards Modal (required)"
click at [359, 137] on p at bounding box center [438, 127] width 587 height 19
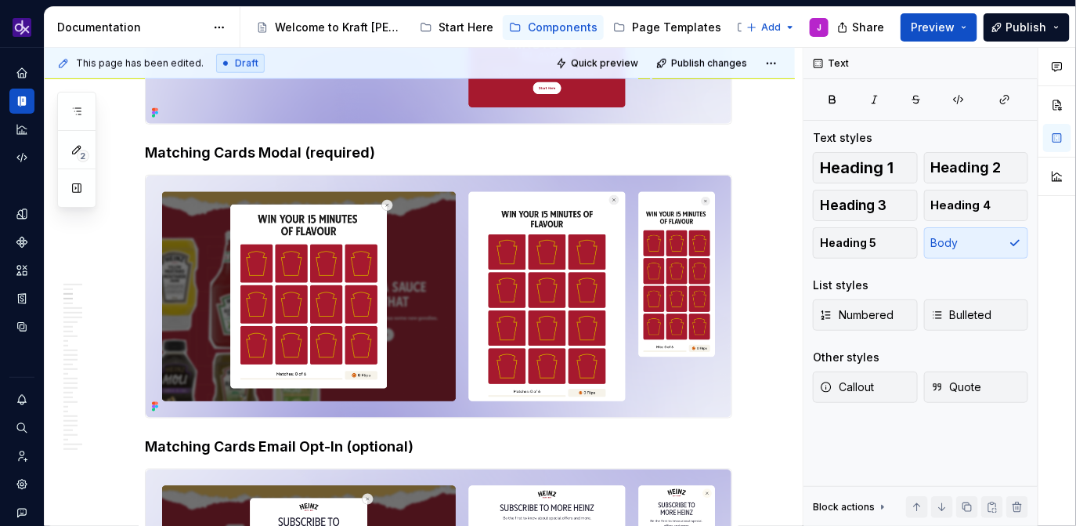
scroll to position [0, 0]
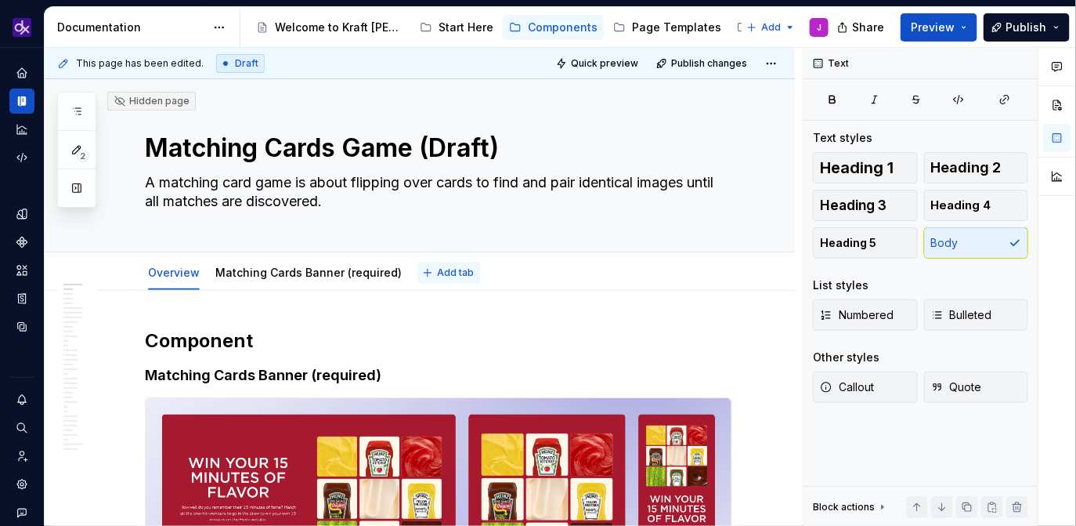
click at [443, 277] on span "Add tab" at bounding box center [455, 272] width 37 height 13
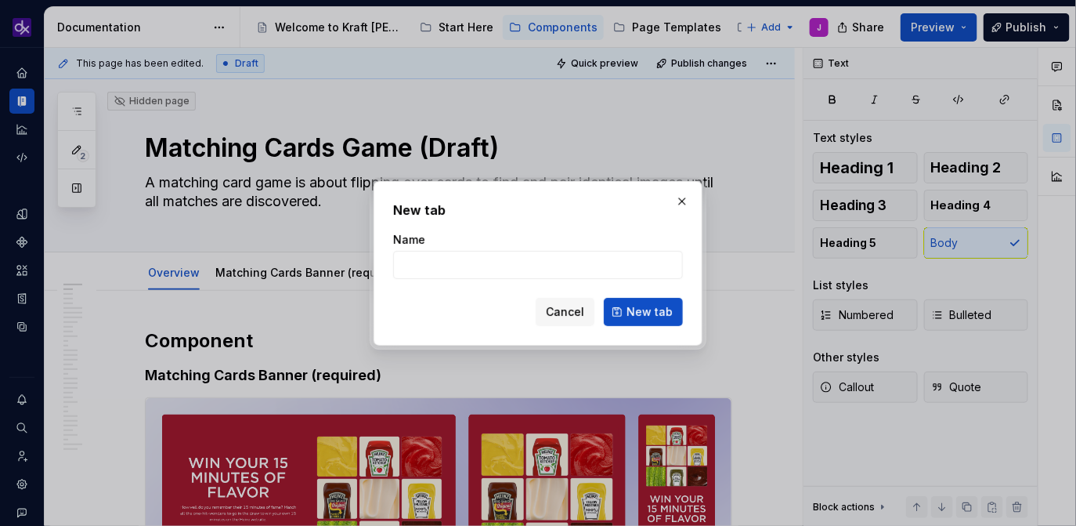
type textarea "*"
type input "Matching Cards Modal"
click at [657, 309] on span "New tab" at bounding box center [650, 312] width 46 height 16
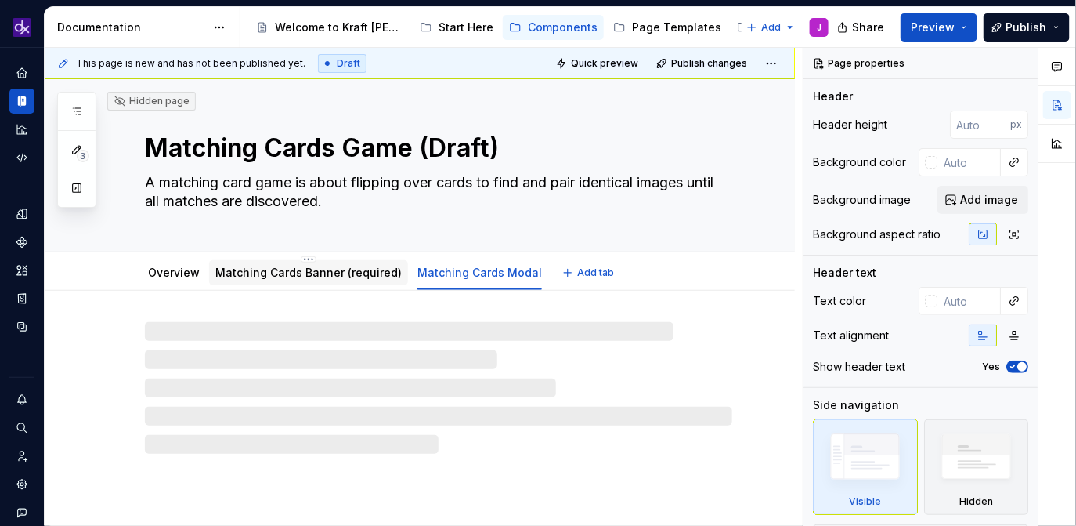
click at [313, 272] on link "Matching Cards Banner (required)" at bounding box center [308, 272] width 186 height 13
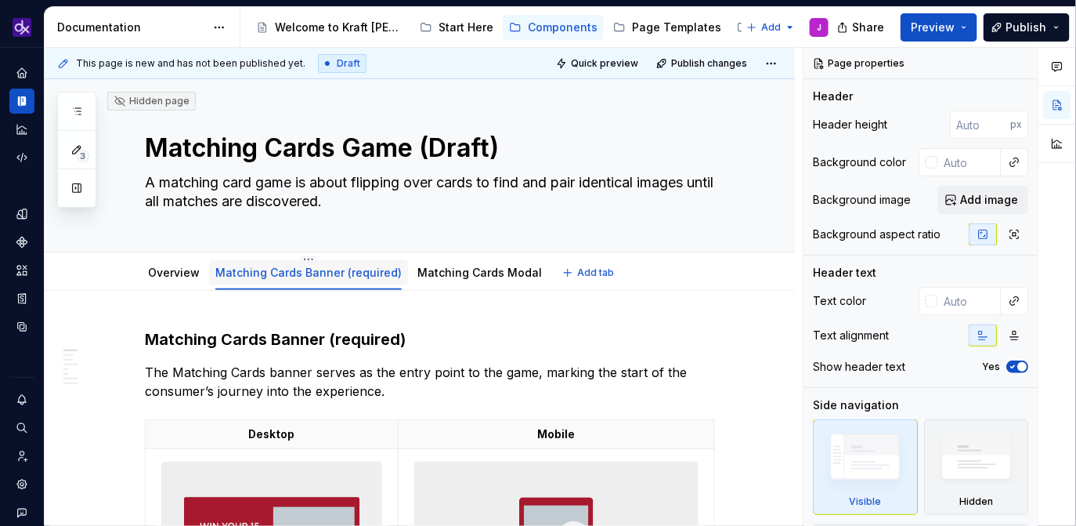
click at [375, 273] on link "Matching Cards Banner (required)" at bounding box center [308, 272] width 186 height 13
click at [354, 272] on link "Matching Cards Banner (required)" at bounding box center [308, 272] width 186 height 13
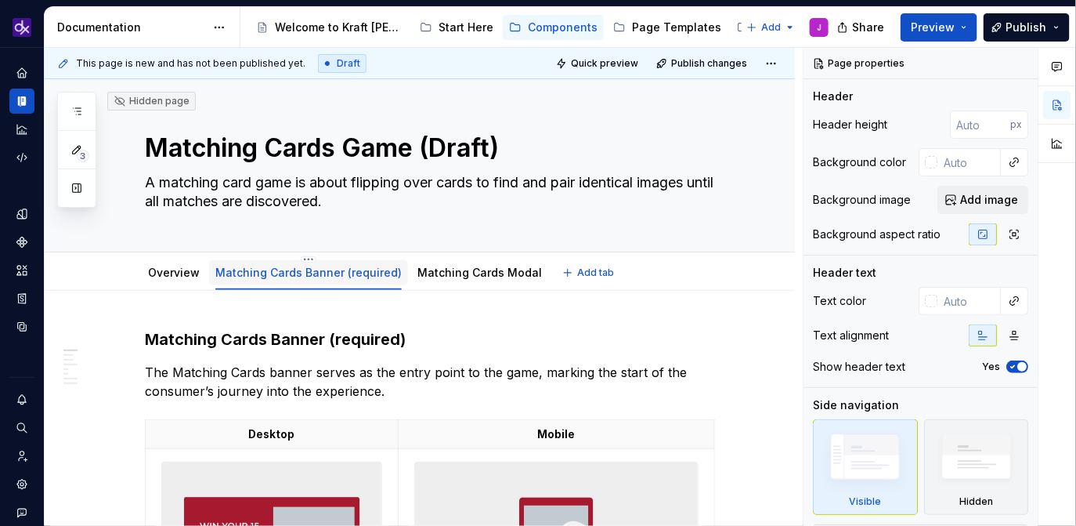
click at [354, 272] on link "Matching Cards Banner (required)" at bounding box center [308, 272] width 186 height 13
click at [337, 269] on link "Matching Cards Banner (required)" at bounding box center [308, 272] width 186 height 13
click at [358, 273] on link "Matching Cards Banner (required)" at bounding box center [308, 272] width 186 height 13
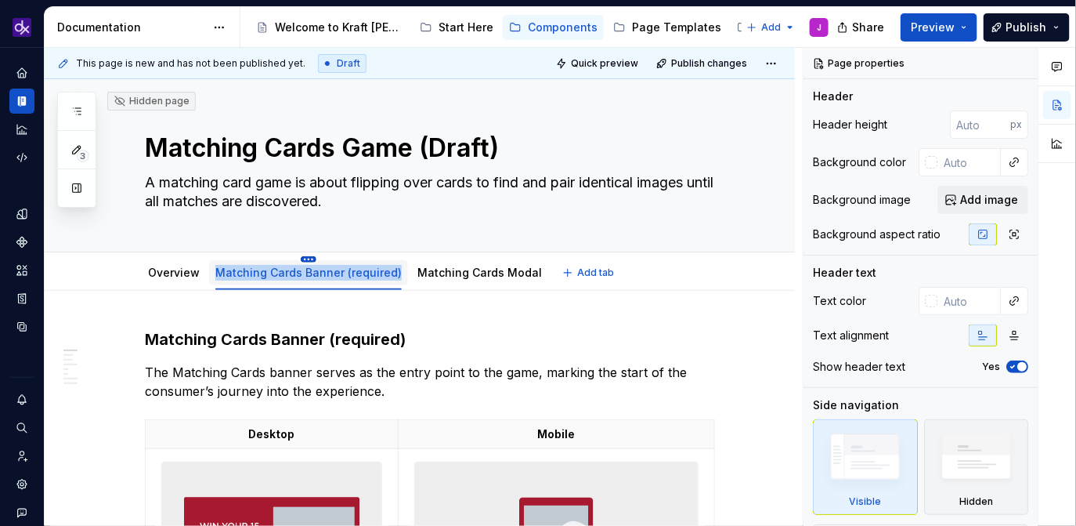
click at [302, 260] on html "KH DXP J Design system data Documentation Accessibility guide for tree Page tre…" at bounding box center [538, 263] width 1076 height 526
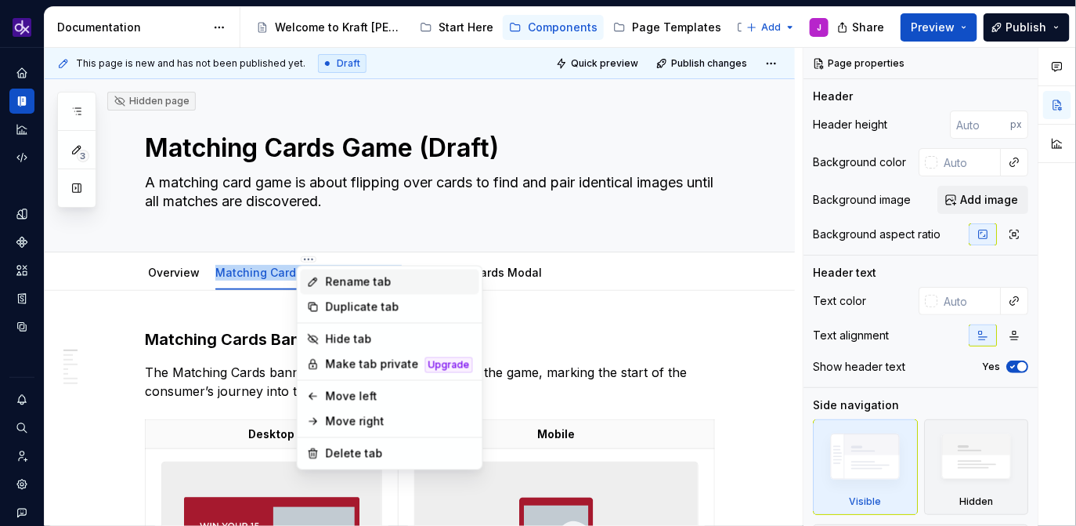
type textarea "*"
click at [338, 283] on div "Rename tab" at bounding box center [399, 282] width 147 height 16
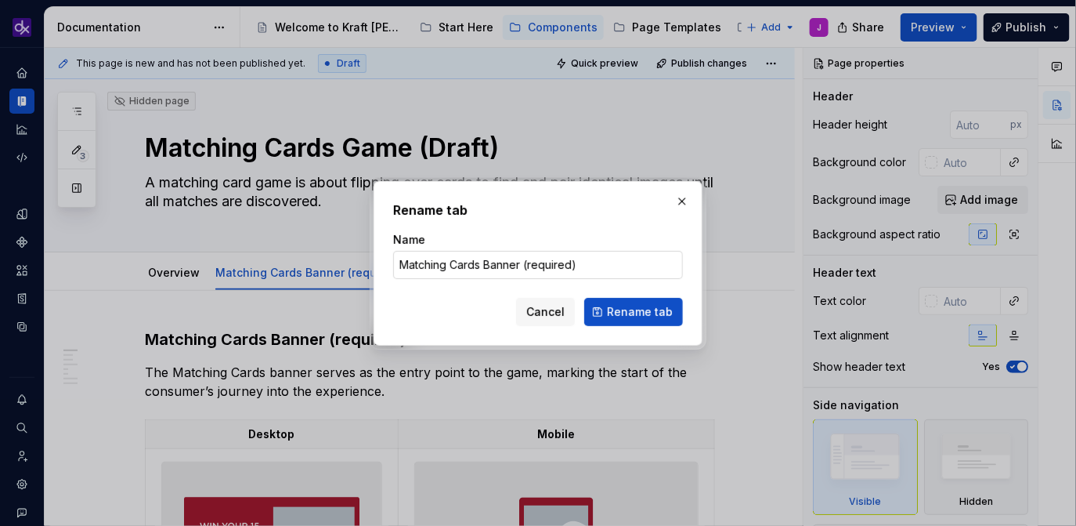
click at [602, 266] on input "Matching Cards Banner (required)" at bounding box center [538, 265] width 290 height 28
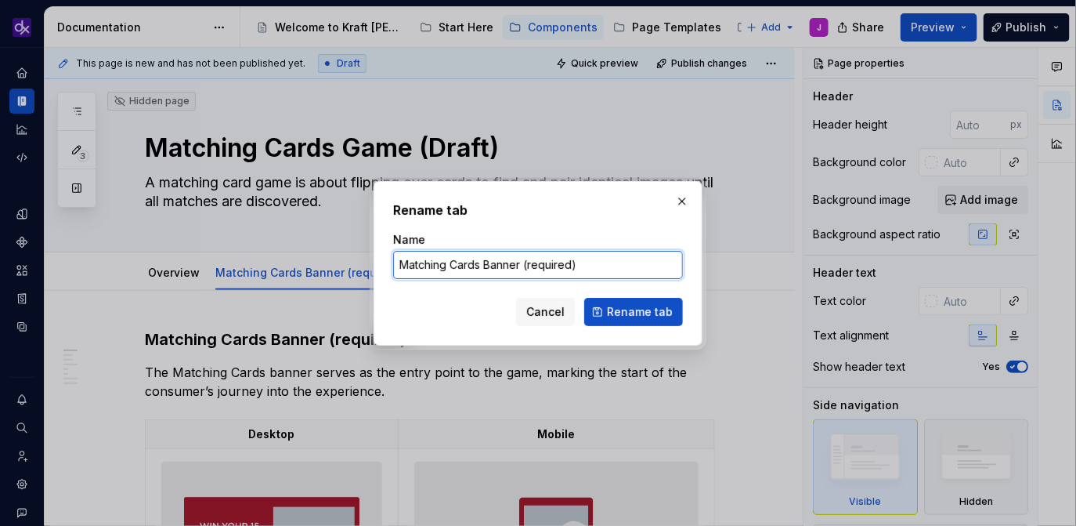
drag, startPoint x: 602, startPoint y: 266, endPoint x: 523, endPoint y: 263, distance: 78.4
click at [523, 263] on input "Matching Cards Banner (required)" at bounding box center [538, 265] width 290 height 28
type input "Matching Cards Banner"
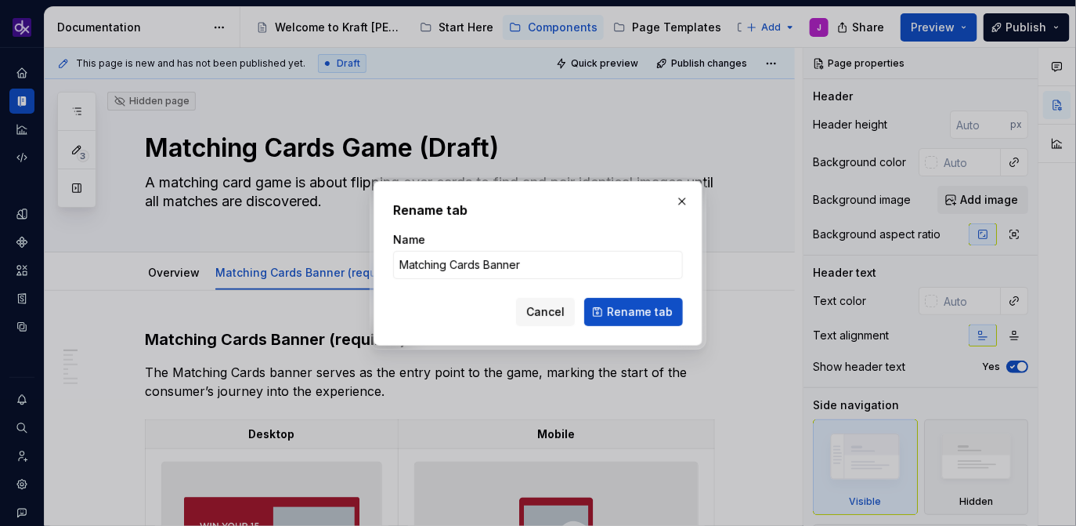
click at [651, 226] on div "Rename tab Name Matching Cards Banner Cancel Rename tab" at bounding box center [538, 263] width 290 height 125
click at [631, 316] on span "Rename tab" at bounding box center [640, 312] width 66 height 16
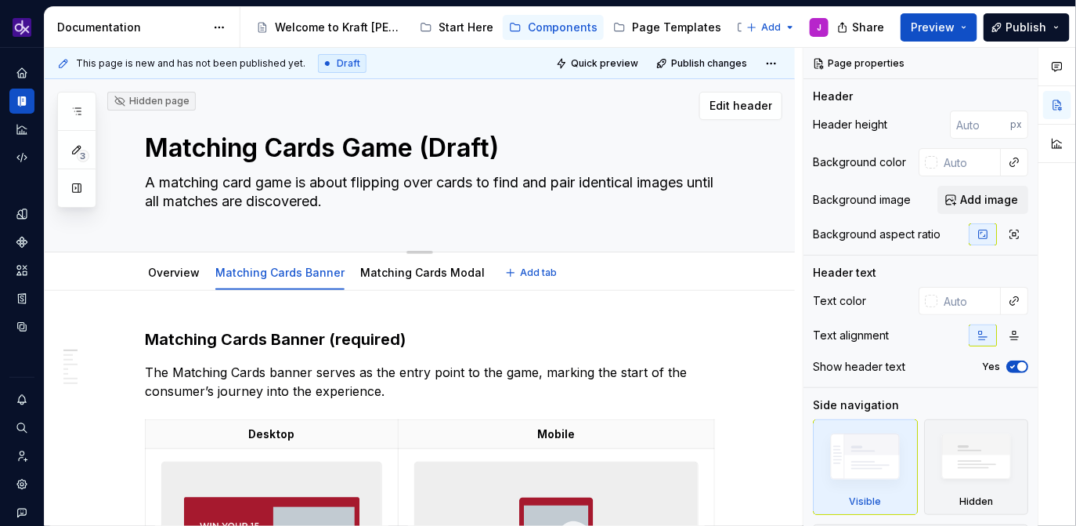
click at [493, 235] on div "Matching Cards Game (Draft) A matching card game is about flipping over cards t…" at bounding box center [438, 165] width 587 height 172
click at [194, 269] on link "Overview" at bounding box center [174, 272] width 52 height 13
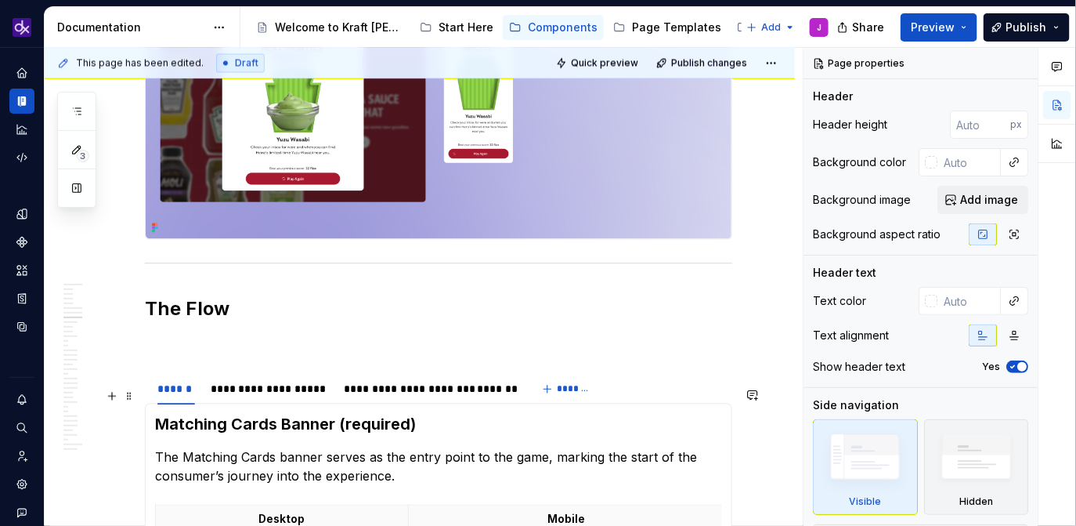
scroll to position [3002, 0]
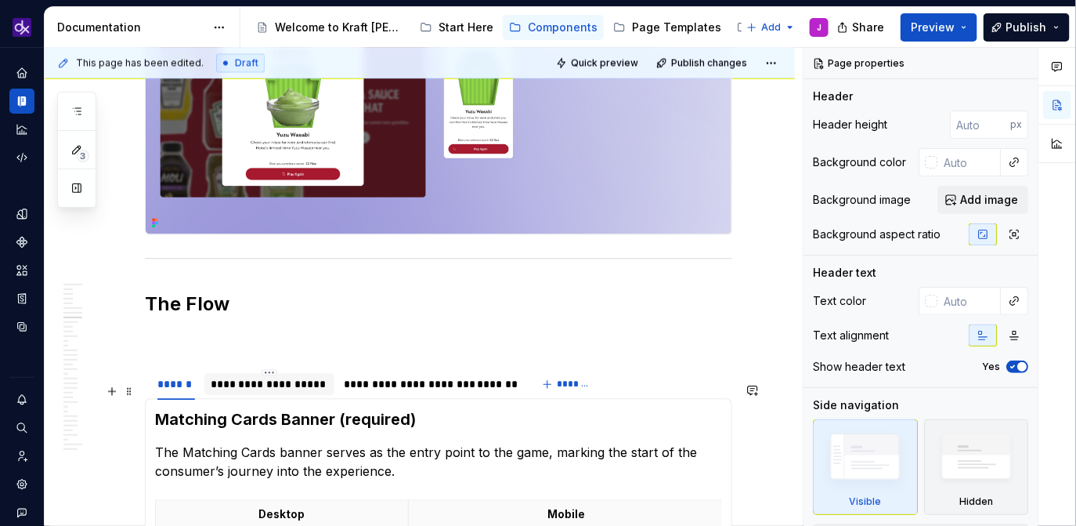
click at [293, 392] on div "**********" at bounding box center [270, 385] width 118 height 16
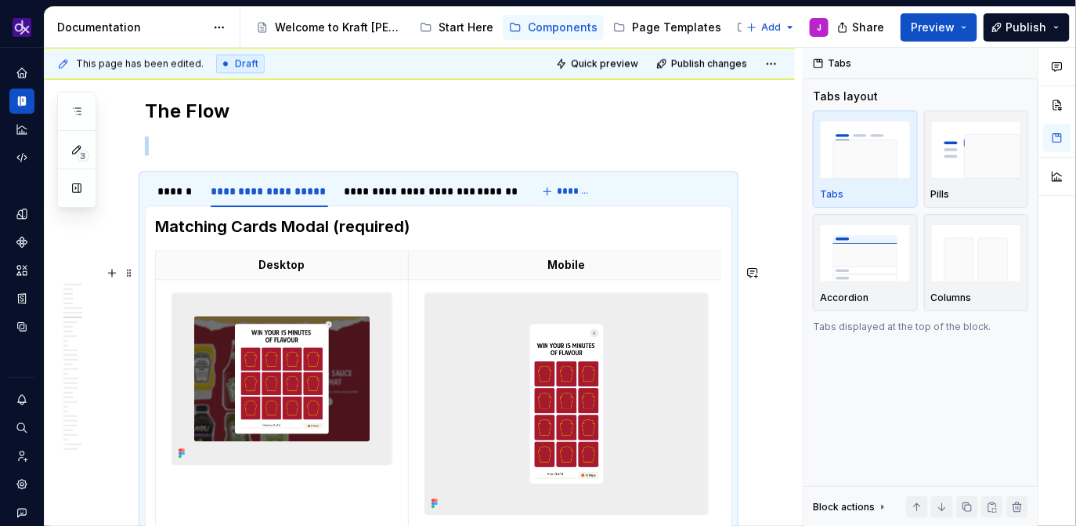
scroll to position [3313, 0]
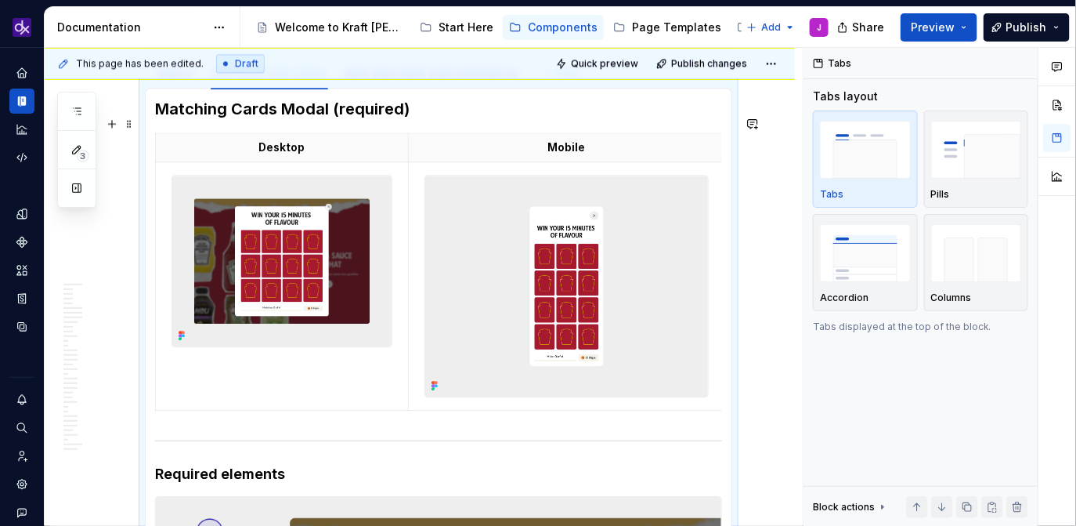
click at [158, 120] on h3 "Matching Cards Modal (required)" at bounding box center [438, 109] width 567 height 22
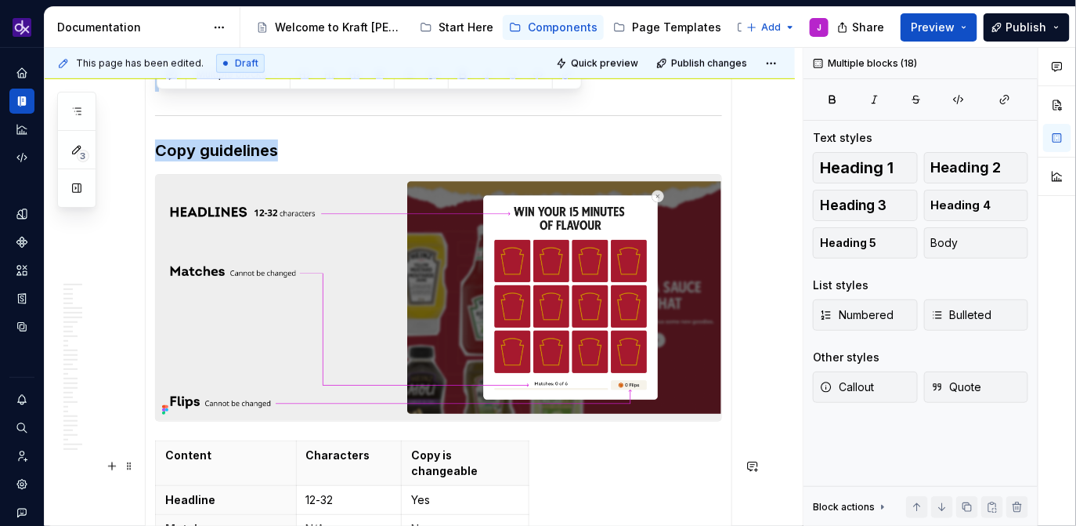
scroll to position [6690, 0]
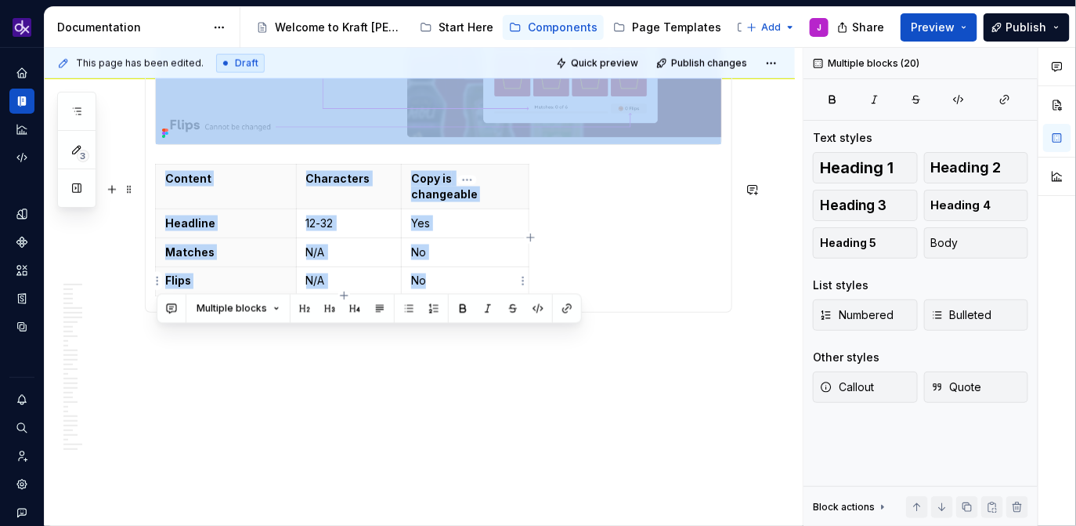
drag, startPoint x: 158, startPoint y: 125, endPoint x: 512, endPoint y: 289, distance: 389.7
copy section-item-column "Matching Cards Modal (required) Desktop Mobile Required elements Headline Match…"
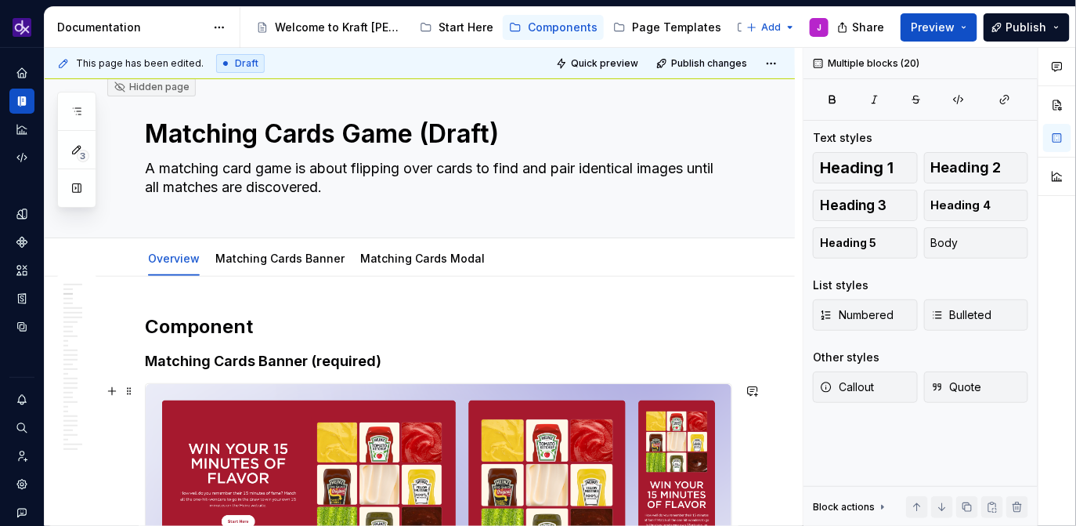
scroll to position [0, 0]
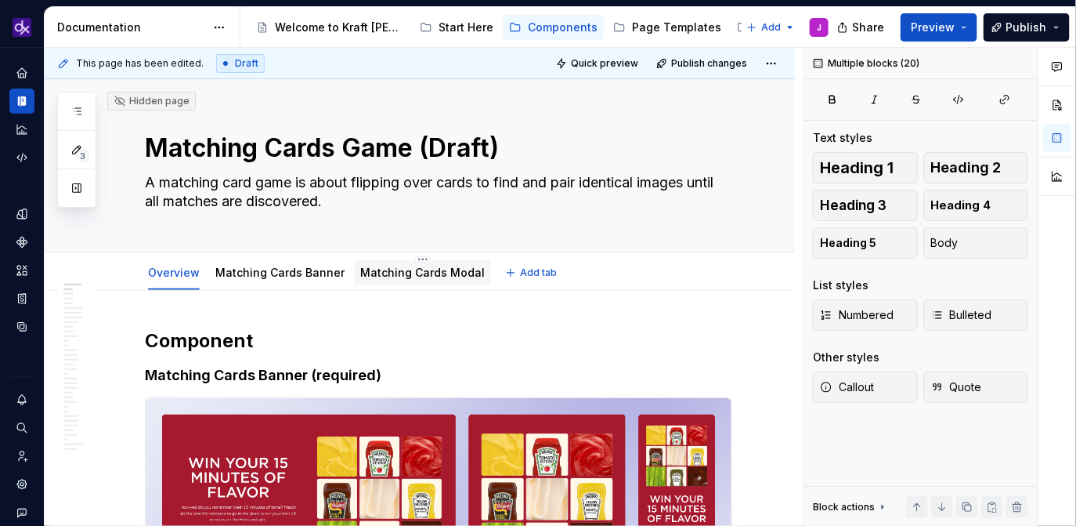
click at [432, 263] on div "Matching Cards Modal" at bounding box center [422, 272] width 125 height 19
click at [436, 268] on link "Matching Cards Modal" at bounding box center [422, 272] width 125 height 13
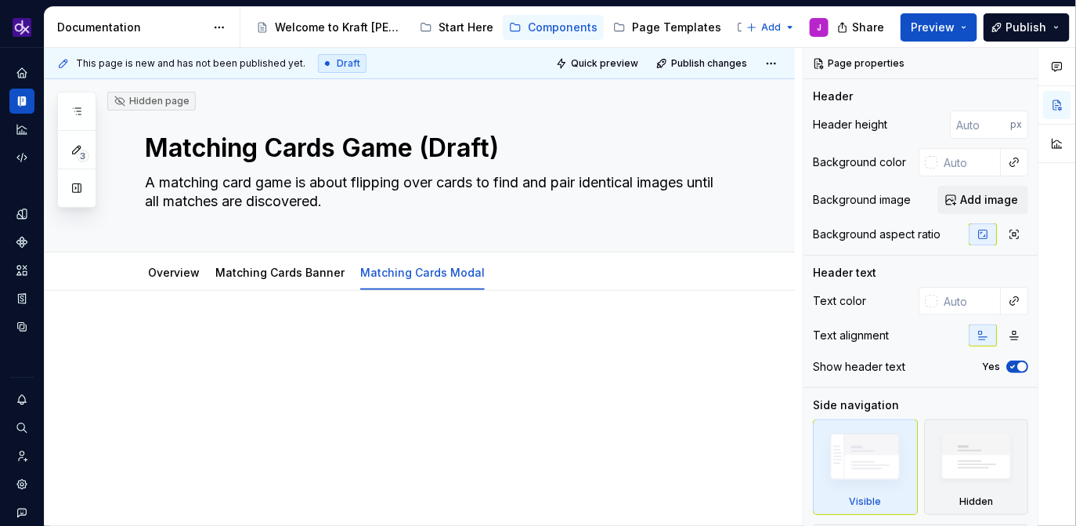
click at [156, 331] on p at bounding box center [438, 337] width 587 height 19
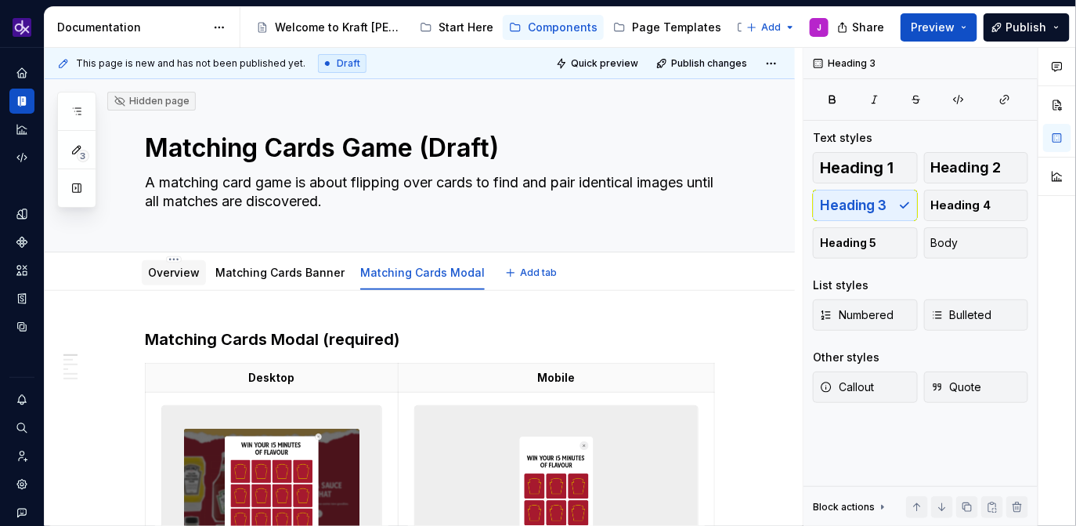
click at [179, 280] on div "Overview" at bounding box center [174, 273] width 52 height 16
click at [175, 272] on link "Overview" at bounding box center [174, 272] width 52 height 13
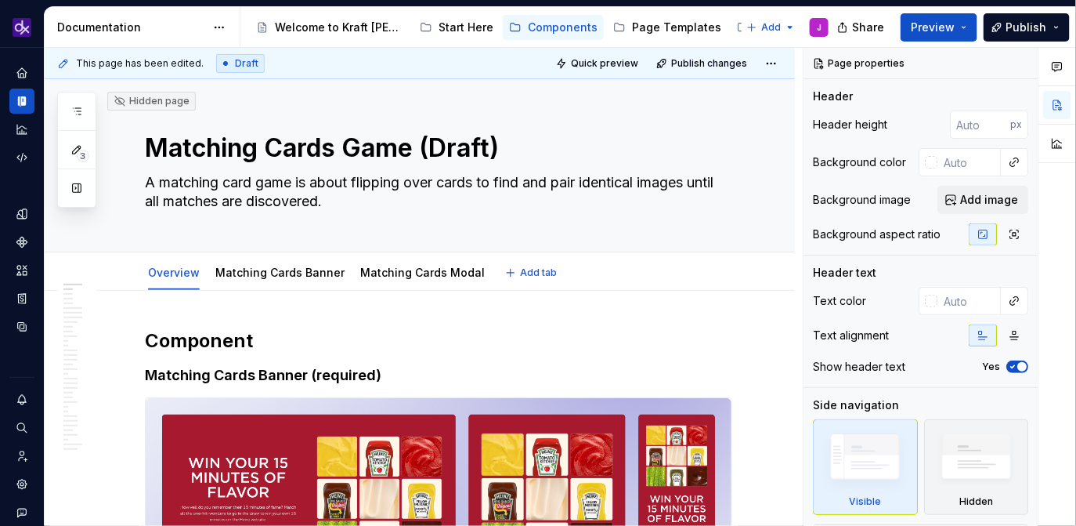
type textarea "*"
click at [520, 268] on span "Add tab" at bounding box center [538, 272] width 37 height 13
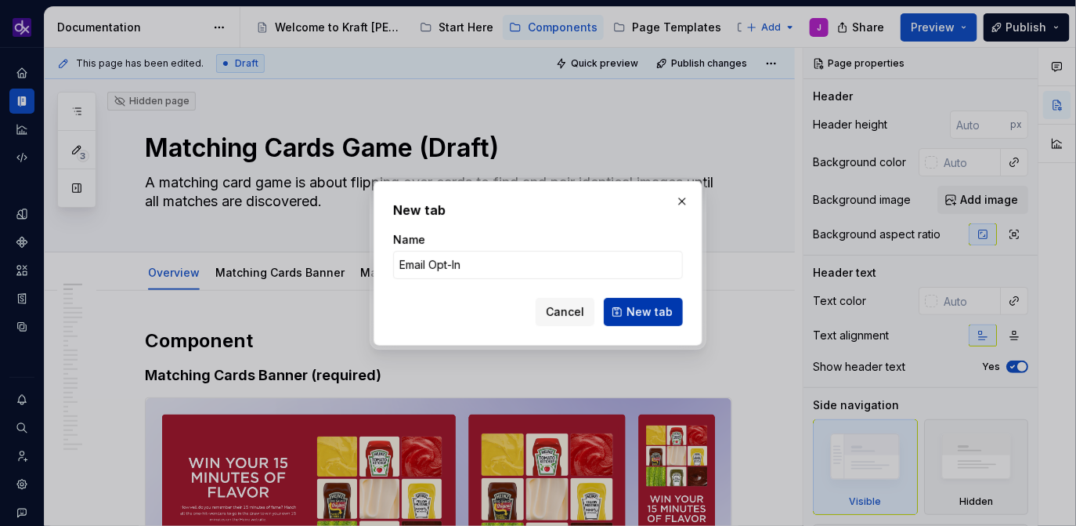
type input "Email Opt-In"
click at [661, 310] on span "New tab" at bounding box center [650, 312] width 46 height 16
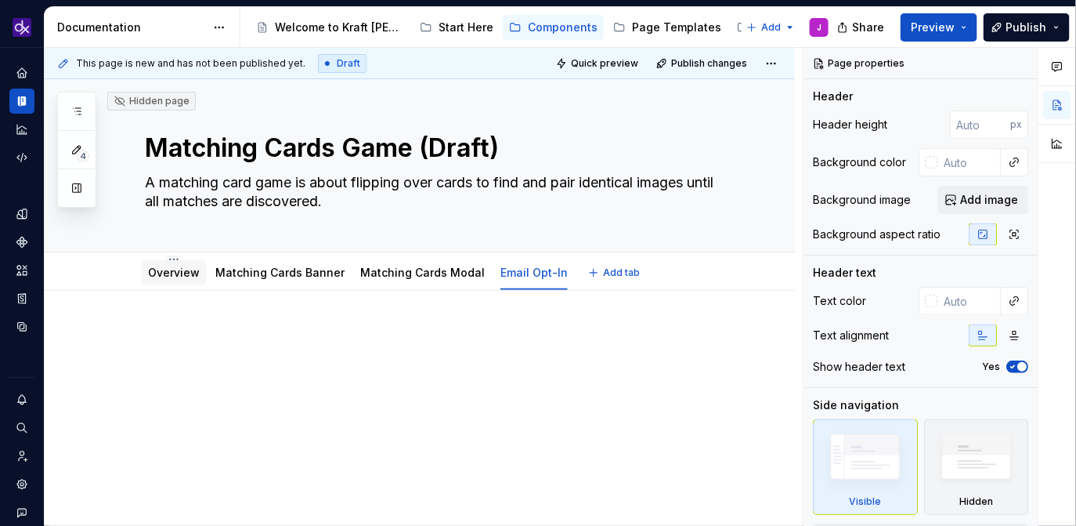
click at [170, 279] on div "Overview" at bounding box center [174, 273] width 52 height 16
click at [172, 271] on link "Overview" at bounding box center [174, 272] width 52 height 13
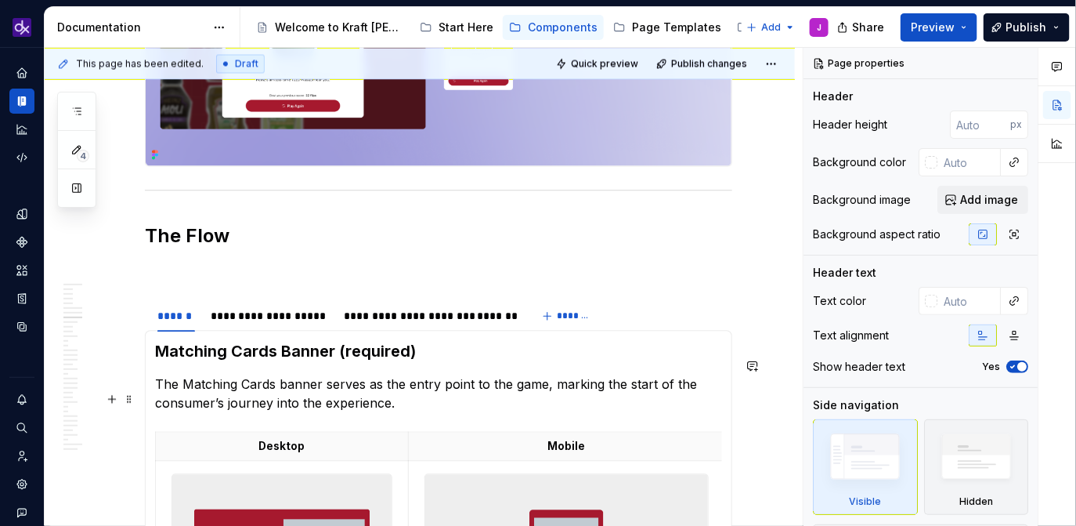
scroll to position [3081, 0]
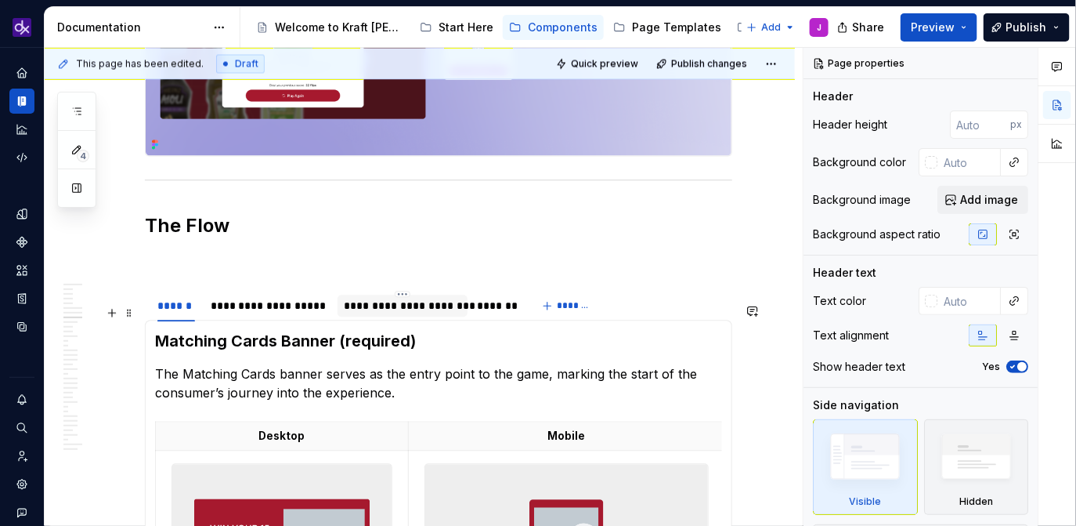
click at [433, 313] on div "**********" at bounding box center [402, 306] width 117 height 16
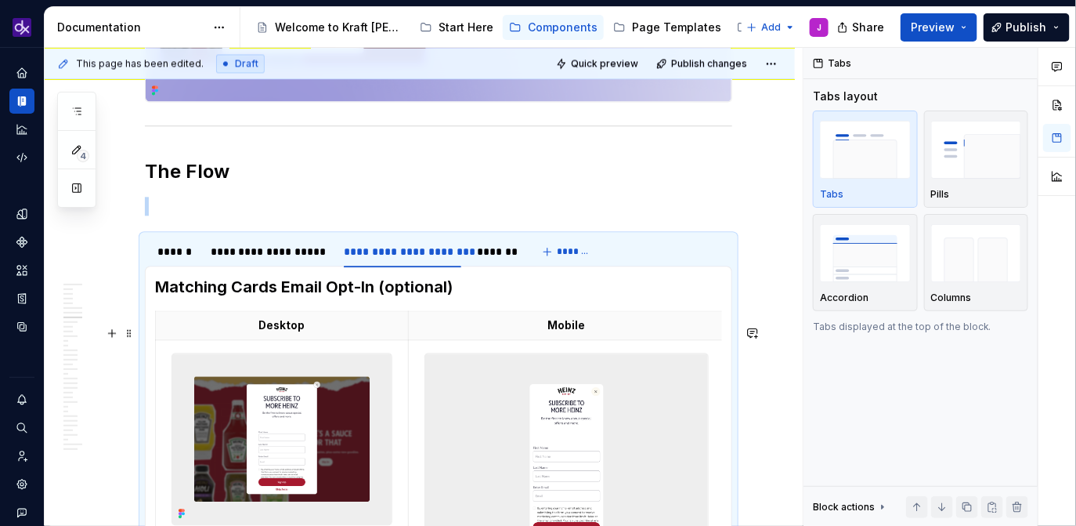
scroll to position [3143, 0]
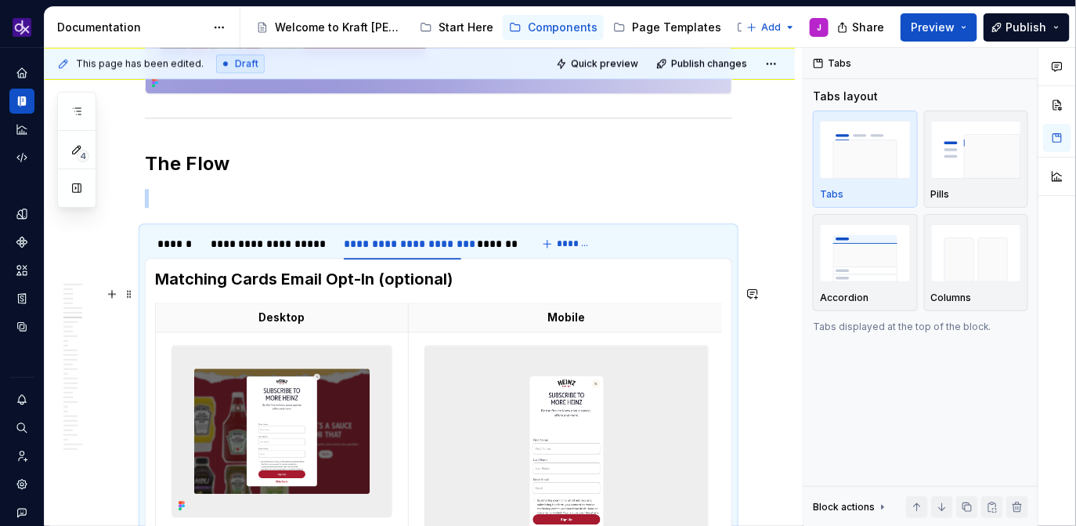
click at [162, 290] on h3 "Matching Cards Email Opt-In (optional)" at bounding box center [438, 279] width 567 height 22
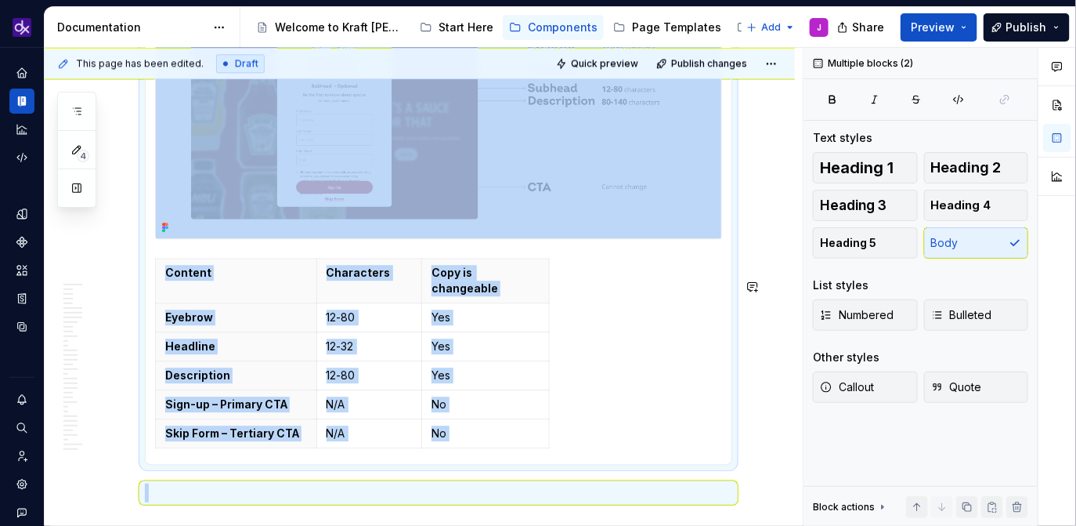
scroll to position [7379, 0]
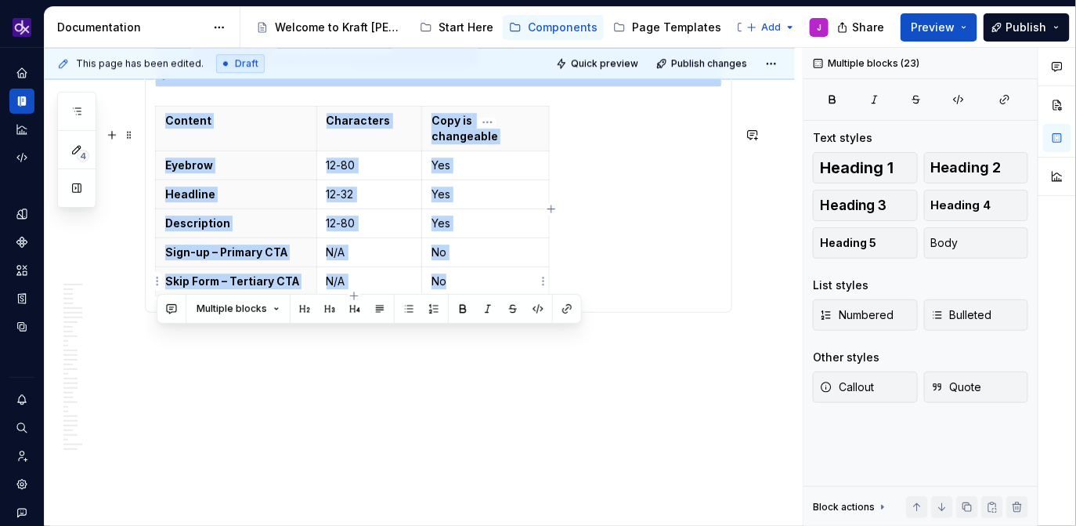
drag, startPoint x: 159, startPoint y: 291, endPoint x: 505, endPoint y: 284, distance: 346.3
copy section-item-column "Matching Cards Email Opt-In (optional) Desktop Mobile Required elements Form Fi…"
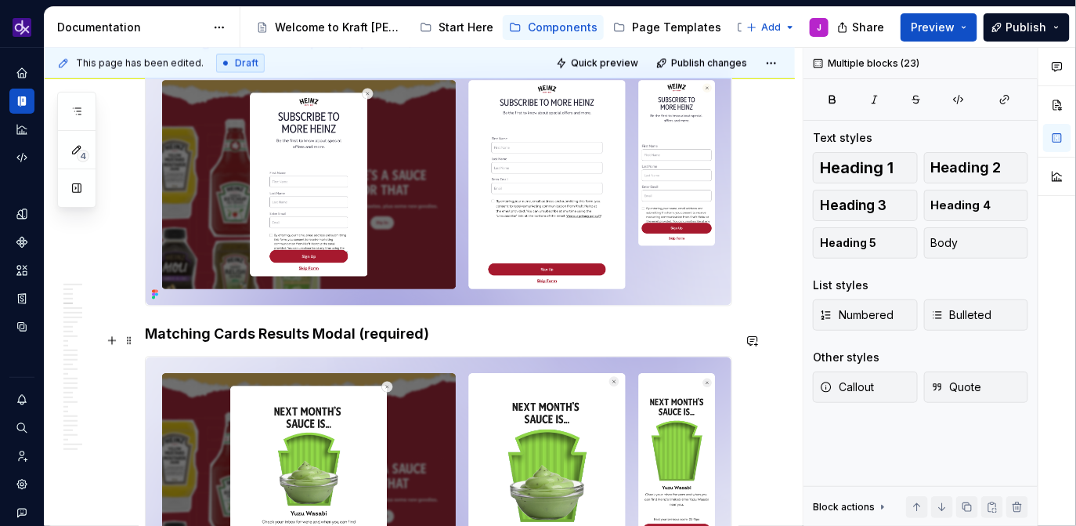
scroll to position [0, 0]
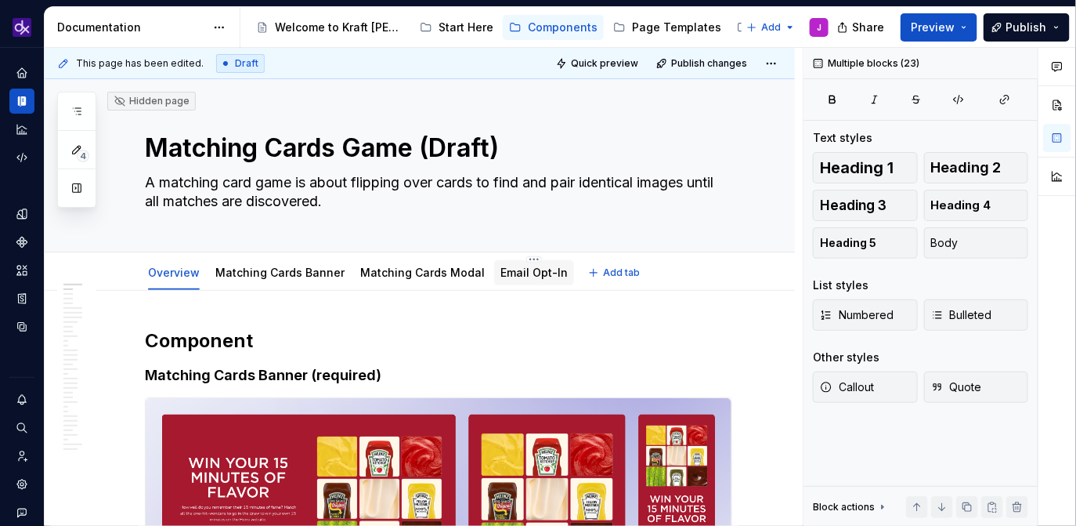
click at [529, 274] on link "Email Opt-In" at bounding box center [534, 272] width 67 height 13
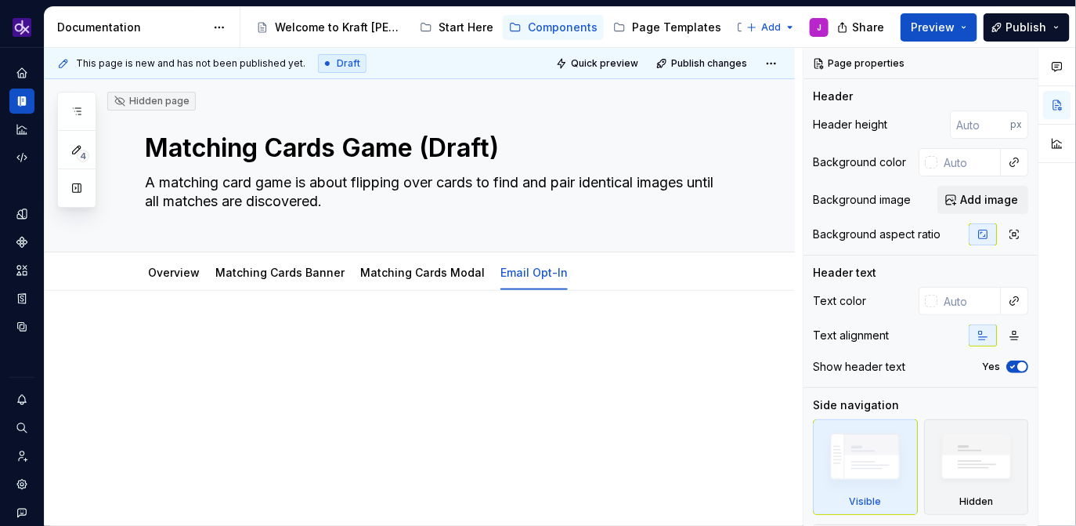
click at [347, 354] on div at bounding box center [438, 358] width 587 height 60
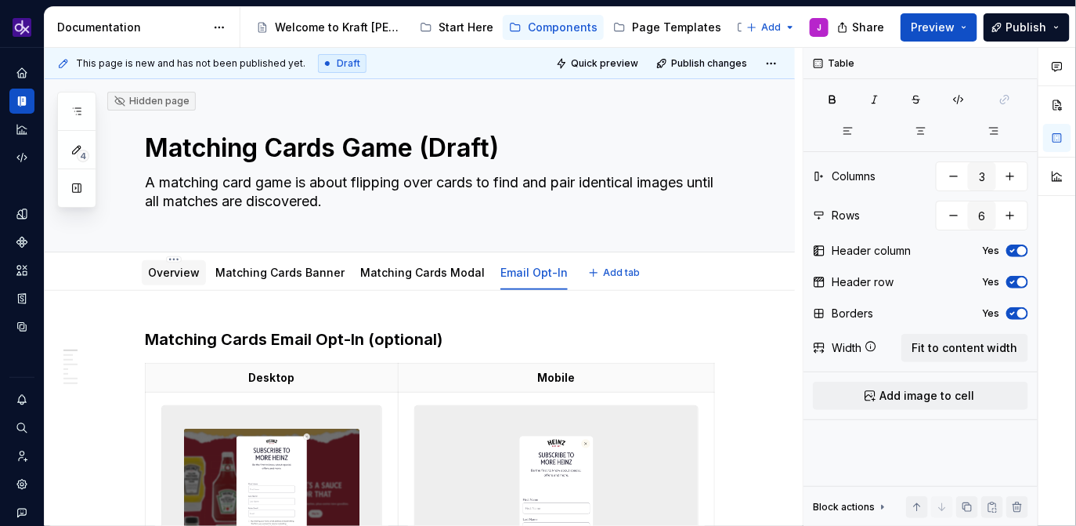
click at [179, 269] on link "Overview" at bounding box center [174, 272] width 52 height 13
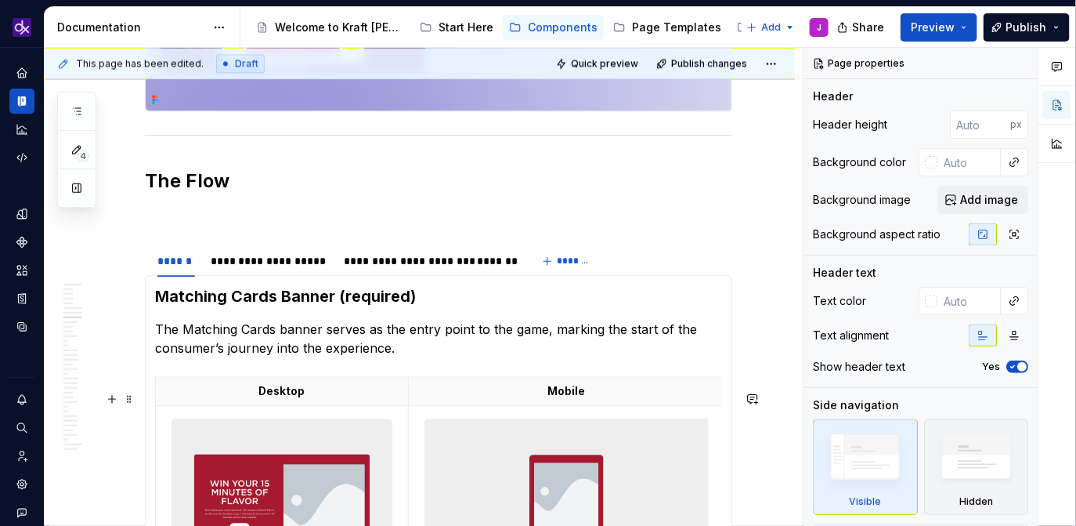
scroll to position [3124, 0]
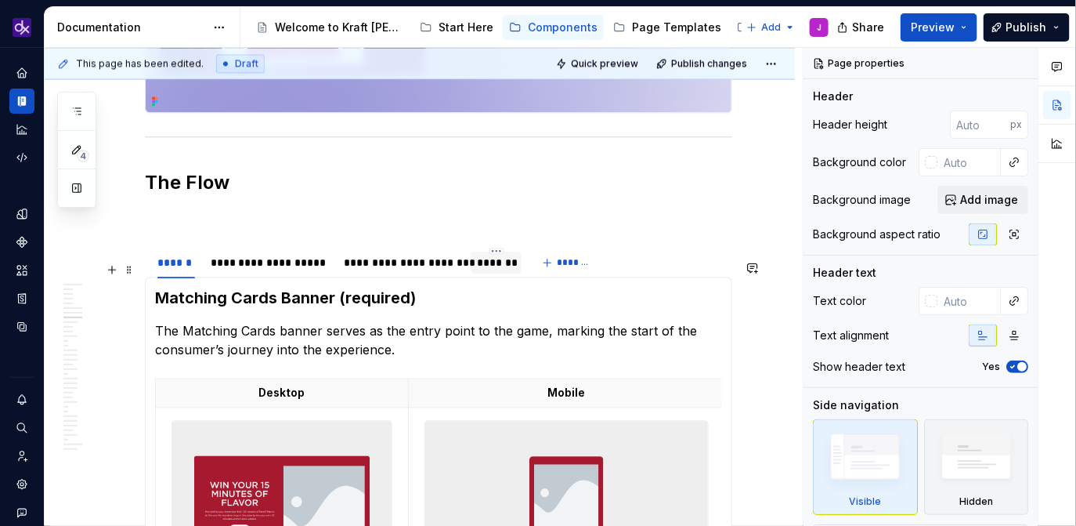
click at [498, 270] on div "*******" at bounding box center [496, 263] width 38 height 16
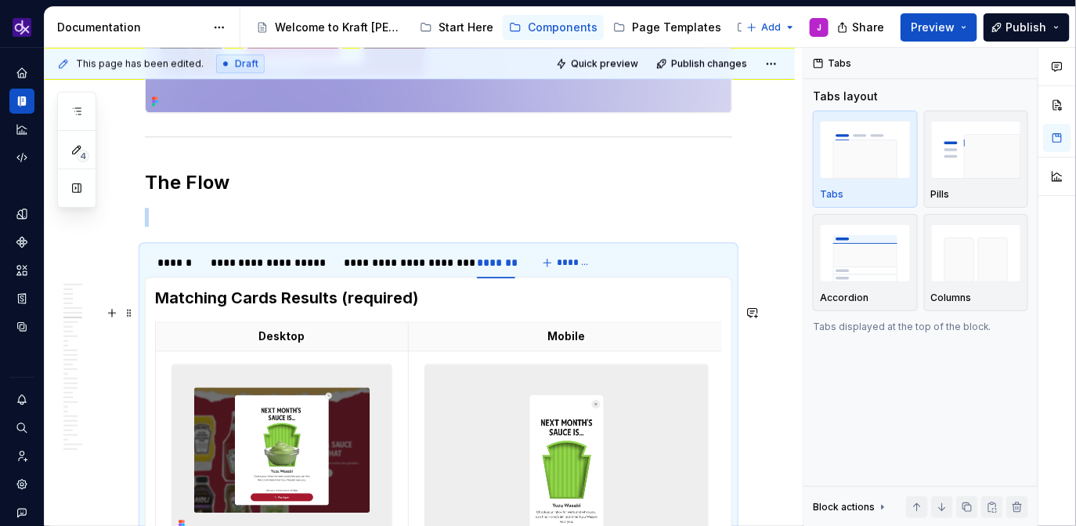
click at [158, 309] on h3 "Matching Cards Results (required)" at bounding box center [438, 298] width 567 height 22
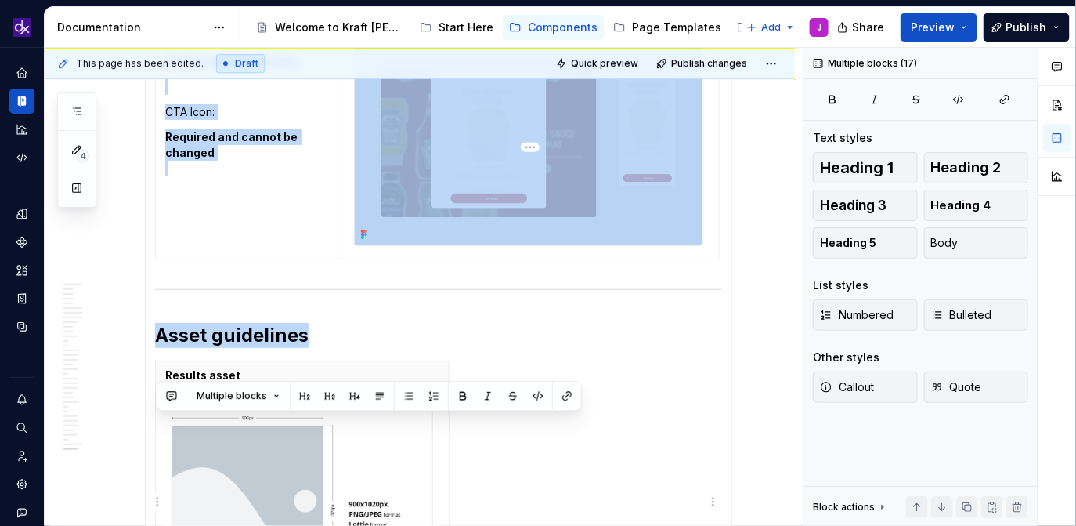
scroll to position [6513, 0]
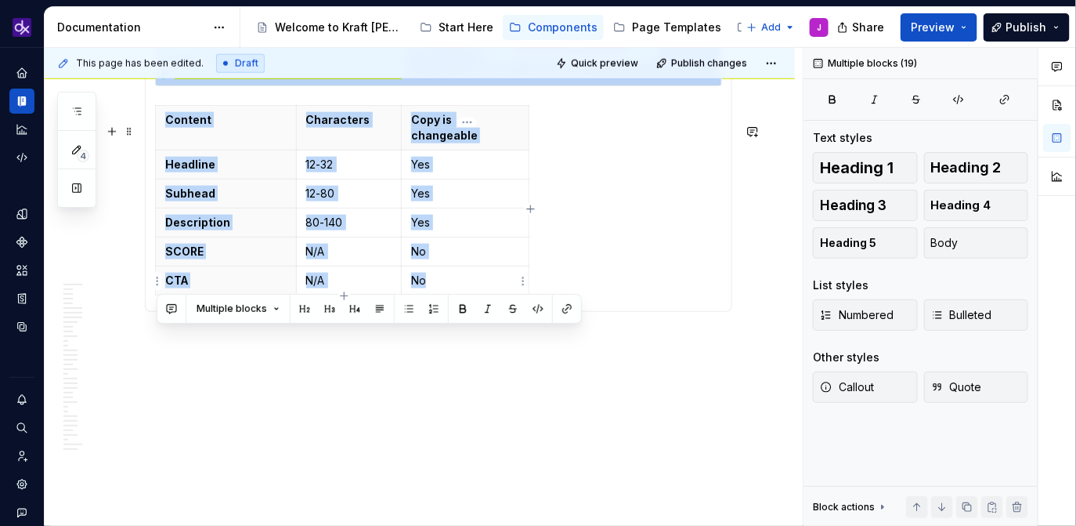
drag, startPoint x: 158, startPoint y: 310, endPoint x: 493, endPoint y: 279, distance: 335.9
copy section-item-column "Matching Cards Results (required) Desktop Mobile Required elements Headline Sub…"
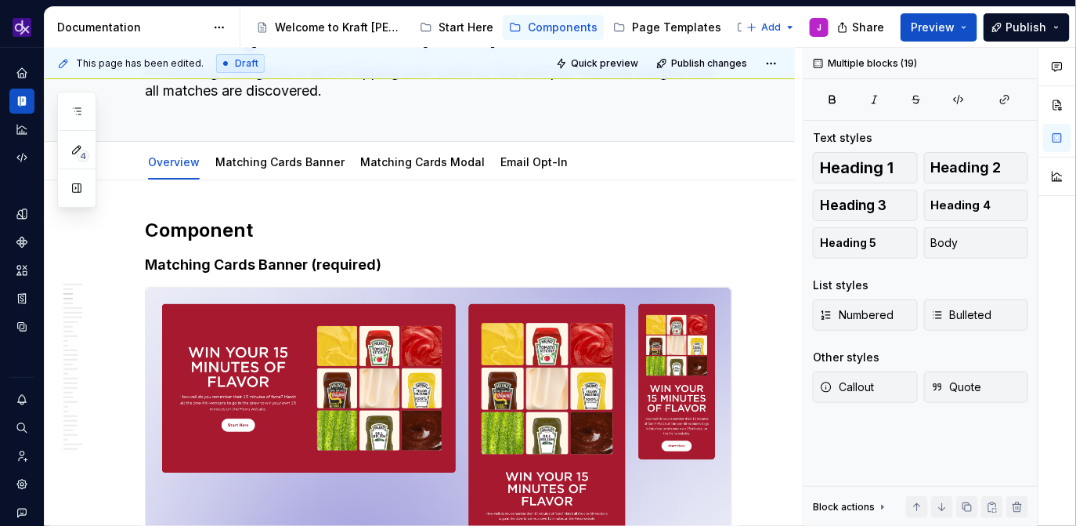
scroll to position [0, 0]
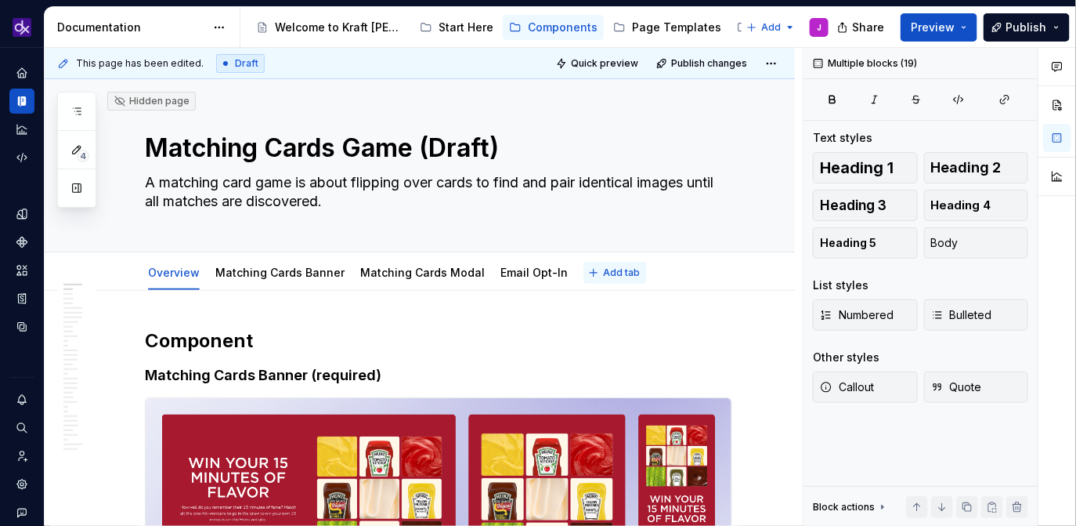
click at [603, 275] on span "Add tab" at bounding box center [621, 272] width 37 height 13
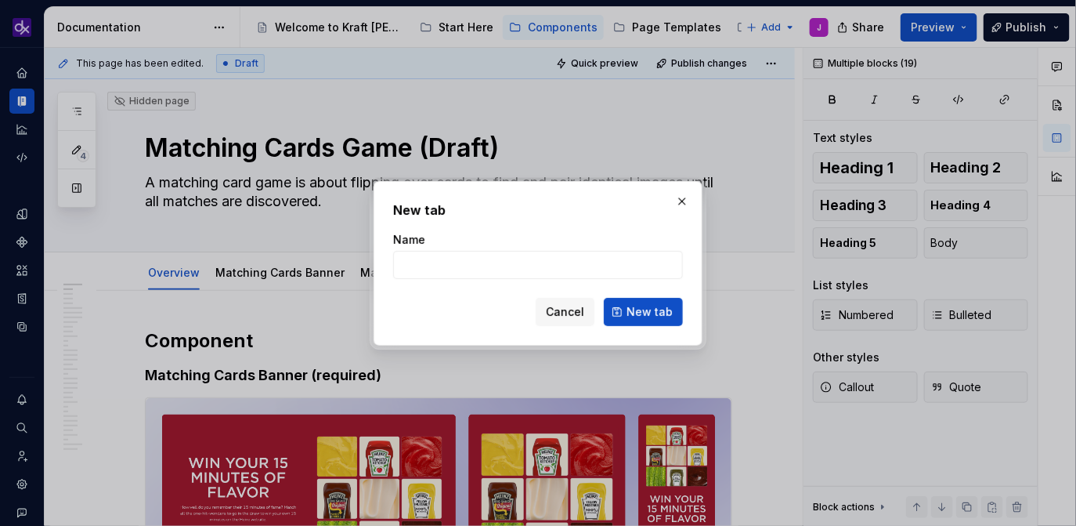
type textarea "*"
type input "R"
type textarea "*"
type input "Re"
type textarea "*"
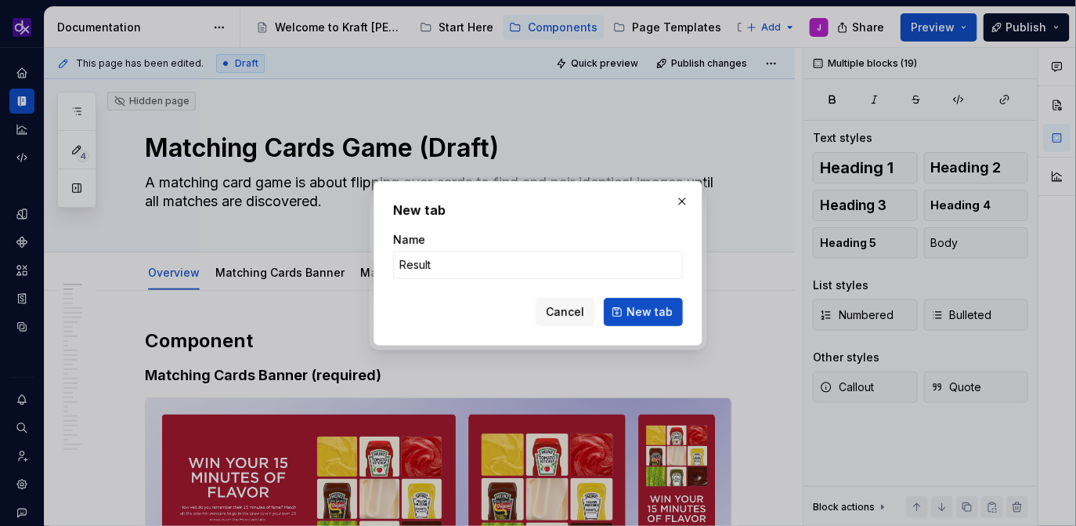
type input "Results"
type input "M"
type textarea "*"
type input "Matching Cards R"
type textarea "*"
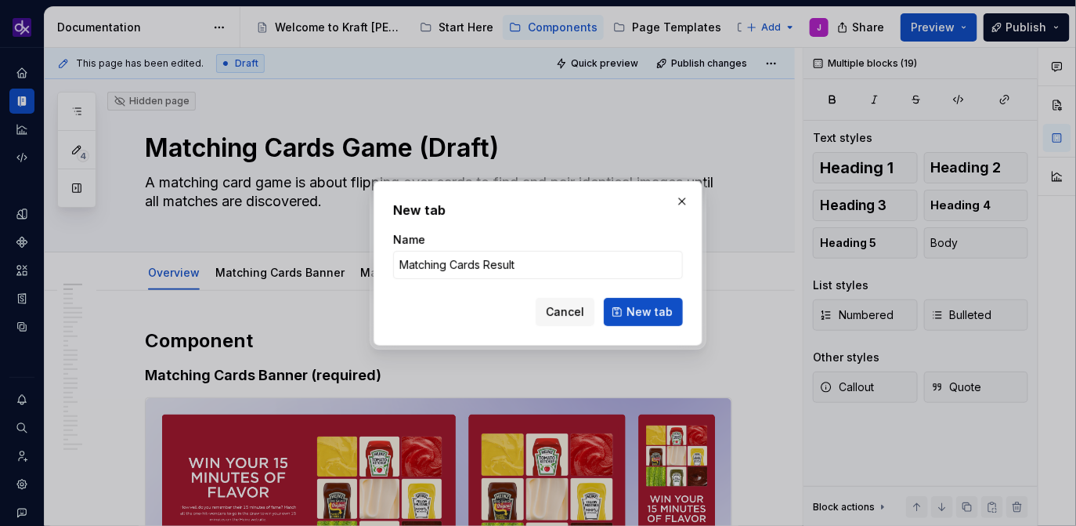
type input "Matching Cards Results"
click button "New tab" at bounding box center [643, 312] width 79 height 28
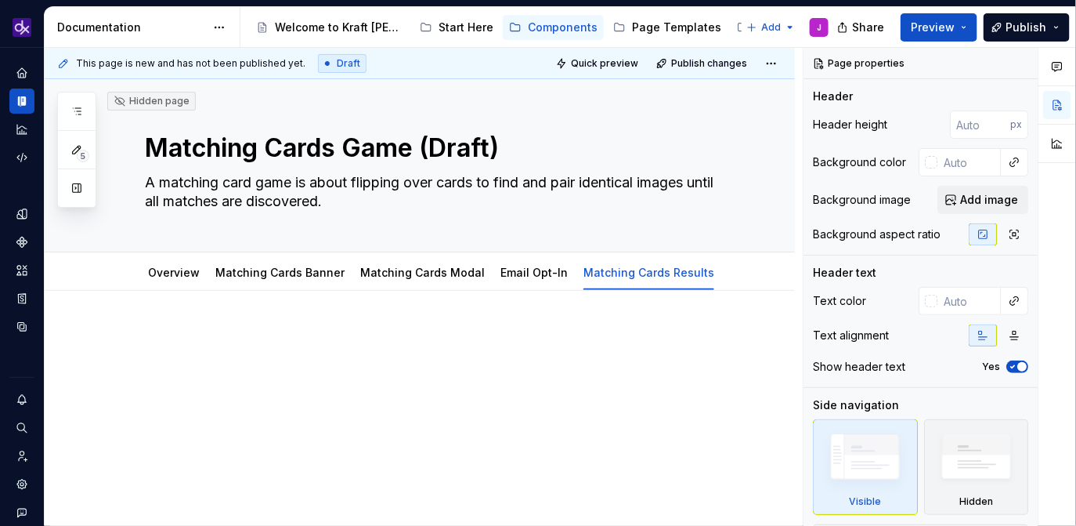
click at [369, 331] on p at bounding box center [438, 337] width 587 height 19
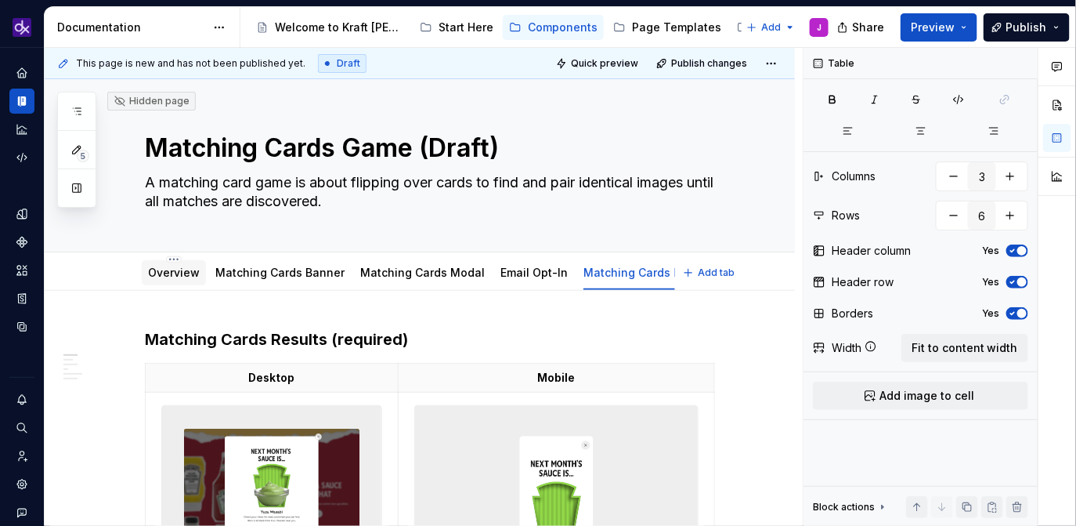
click at [172, 273] on link "Overview" at bounding box center [174, 272] width 52 height 13
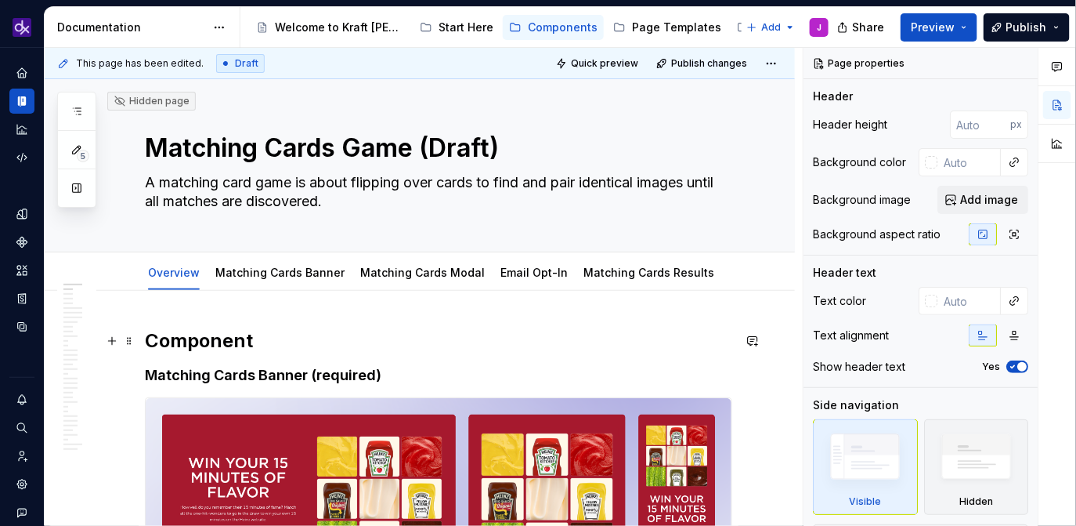
scroll to position [23, 0]
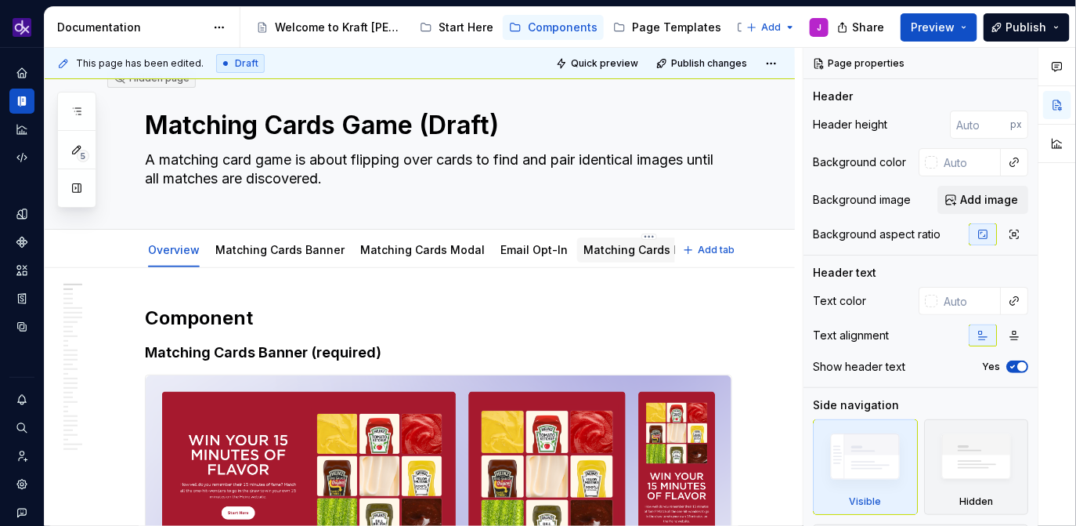
click at [622, 253] on link "Matching Cards Results" at bounding box center [649, 249] width 131 height 13
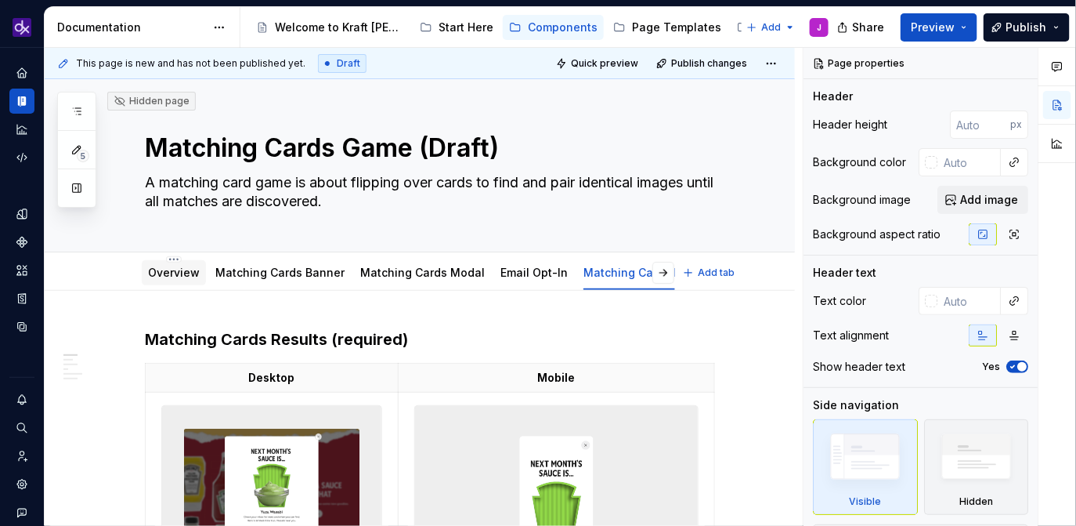
click at [184, 276] on link "Overview" at bounding box center [174, 272] width 52 height 13
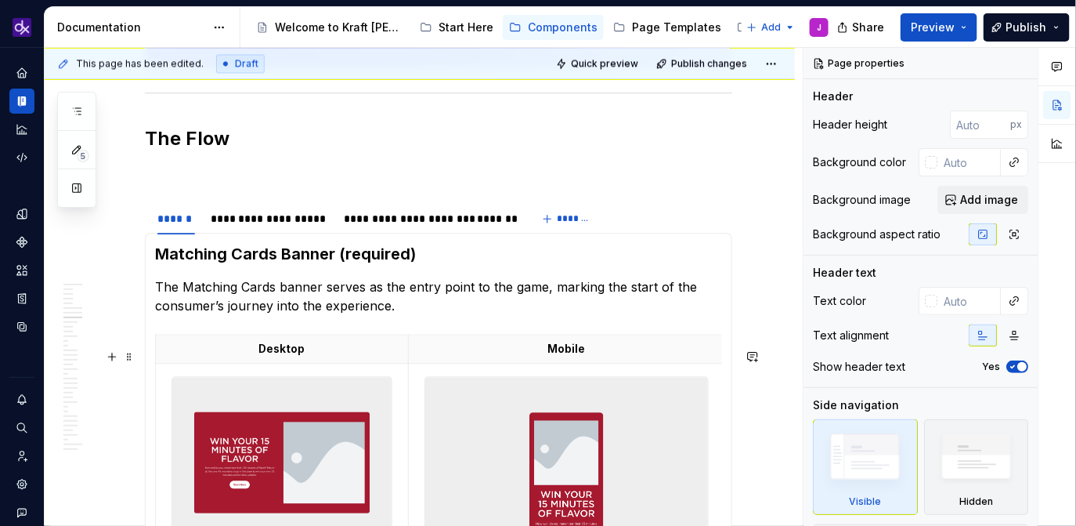
scroll to position [3128, 0]
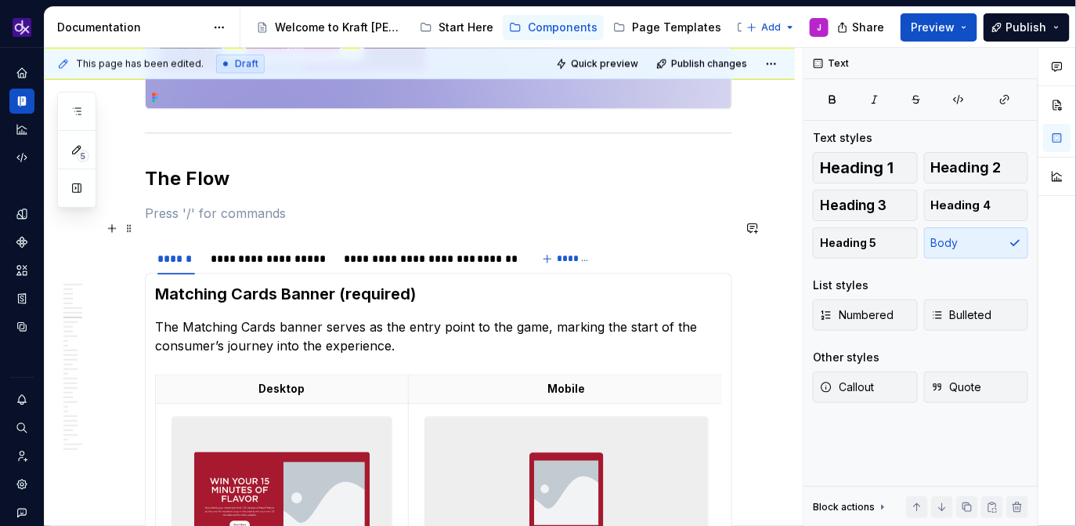
click at [207, 222] on p at bounding box center [438, 213] width 587 height 19
type textarea "*"
